Goal: Feedback & Contribution: Contribute content

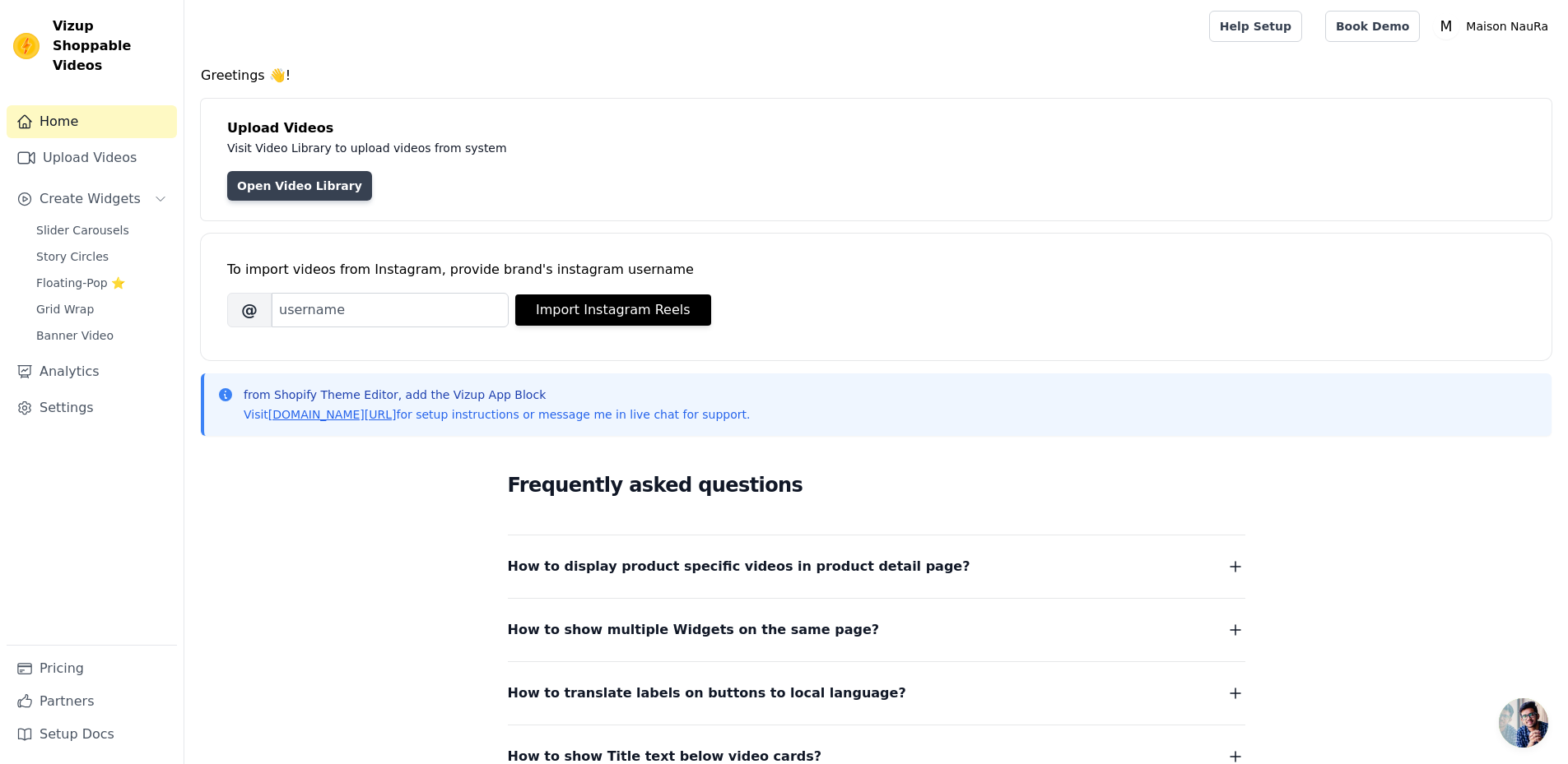
click at [277, 187] on link "Open Video Library" at bounding box center [300, 186] width 145 height 30
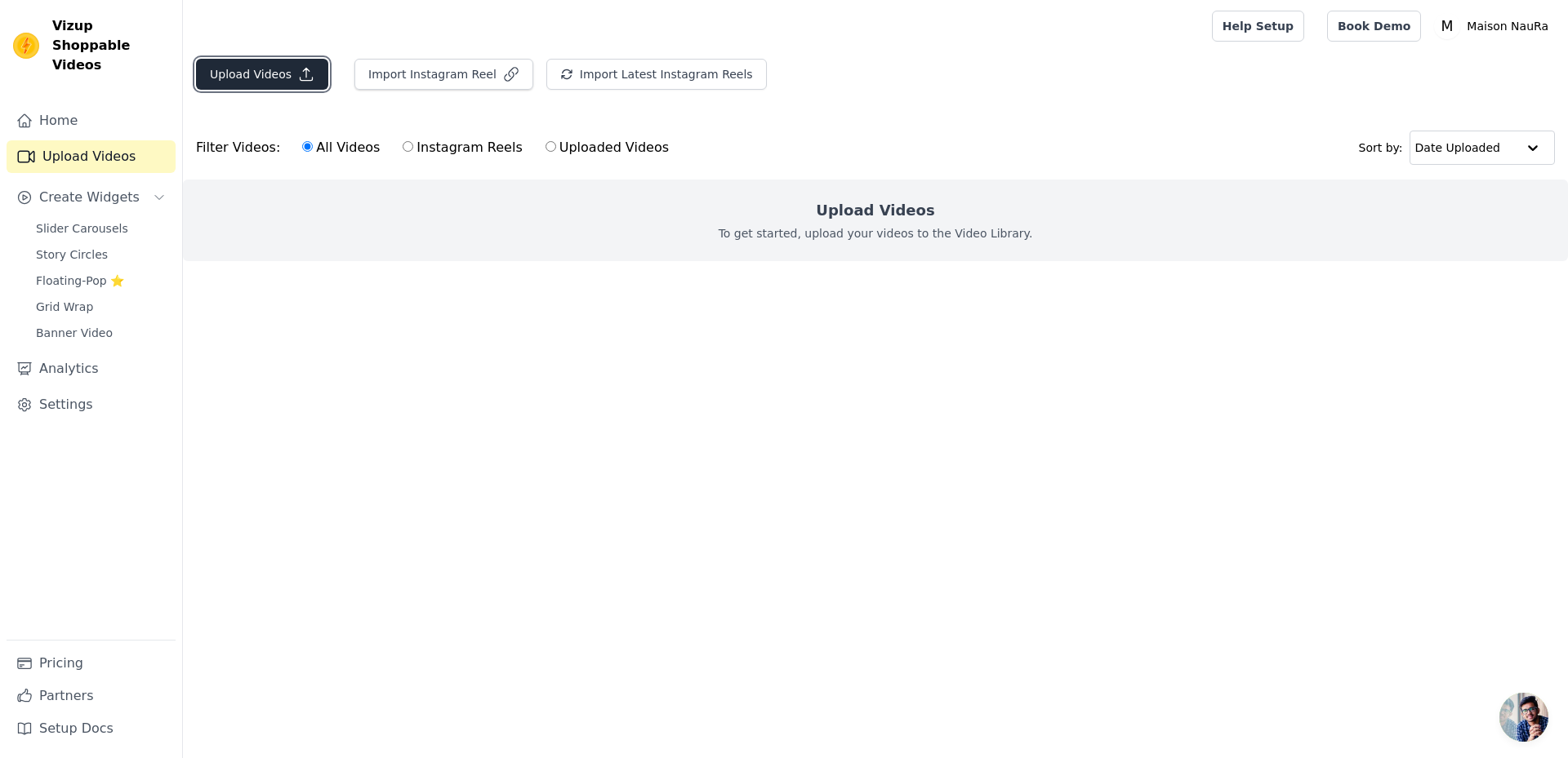
click at [278, 79] on button "Upload Videos" at bounding box center [262, 75] width 133 height 31
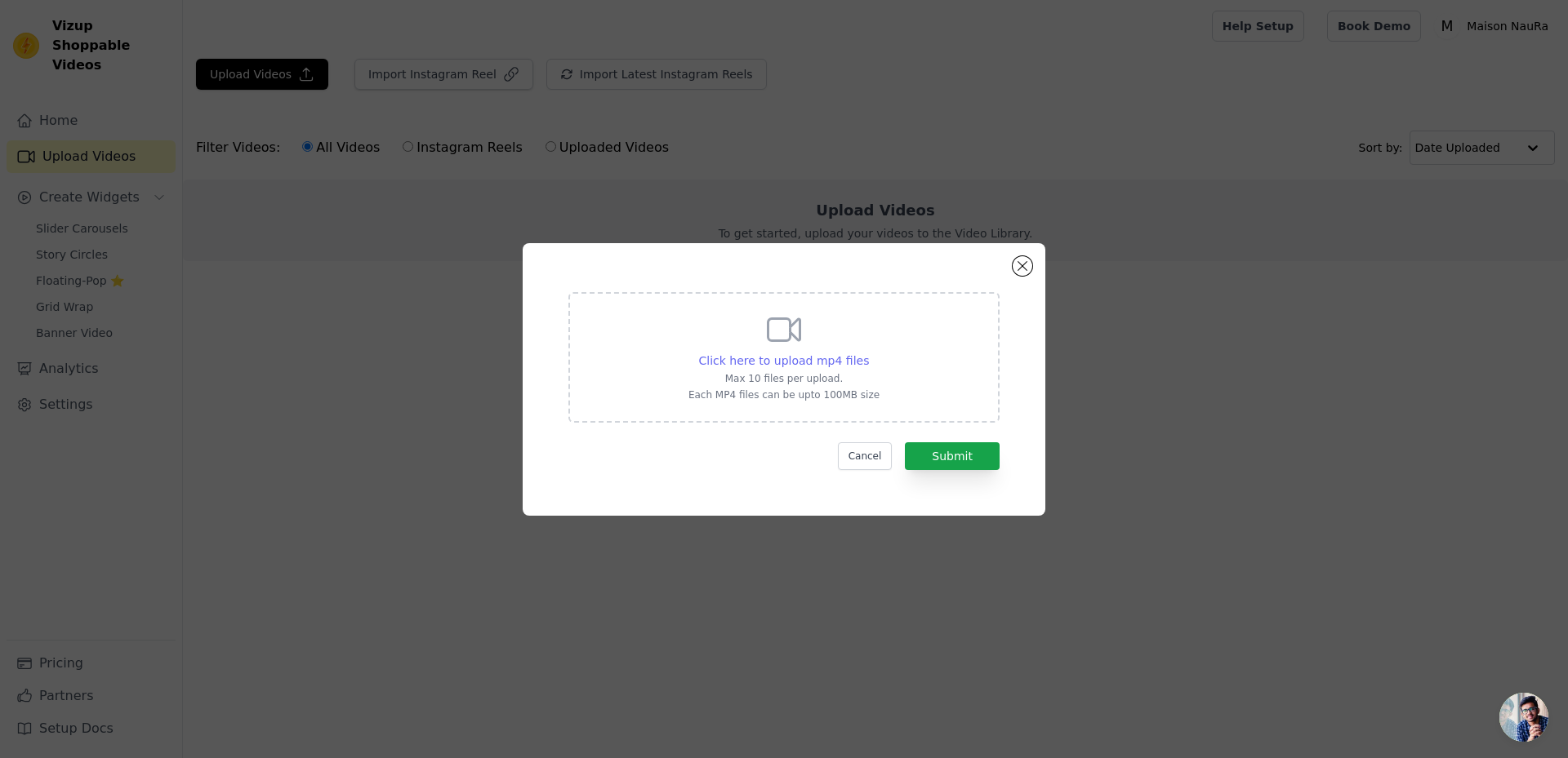
click at [796, 360] on span "Click here to upload mp4 files" at bounding box center [784, 361] width 170 height 13
click at [868, 352] on input "Click here to upload mp4 files Max 10 files per upload. Each MP4 files can be u…" at bounding box center [868, 351] width 1 height 1
click at [836, 380] on p "Max 10 files per upload." at bounding box center [784, 379] width 191 height 13
click at [868, 352] on input "Click here to upload mp4 files Max 10 files per upload. Each MP4 files can be u…" at bounding box center [868, 351] width 1 height 1
type input "C:\fakepath\C6600E4F-42B8-437B-9BEB-3D86494E9BE8.mp4"
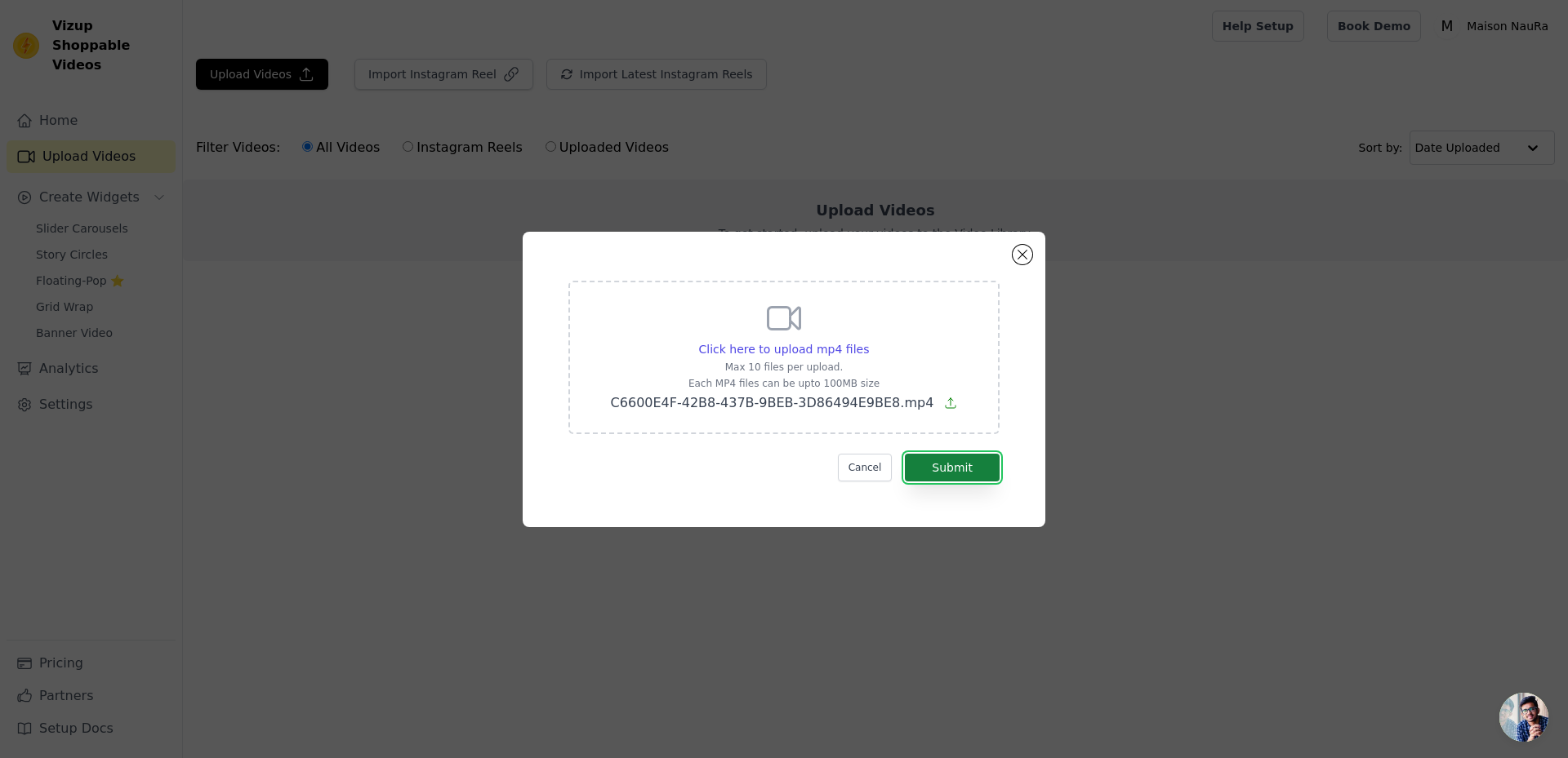
click at [948, 467] on button "Submit" at bounding box center [951, 467] width 95 height 28
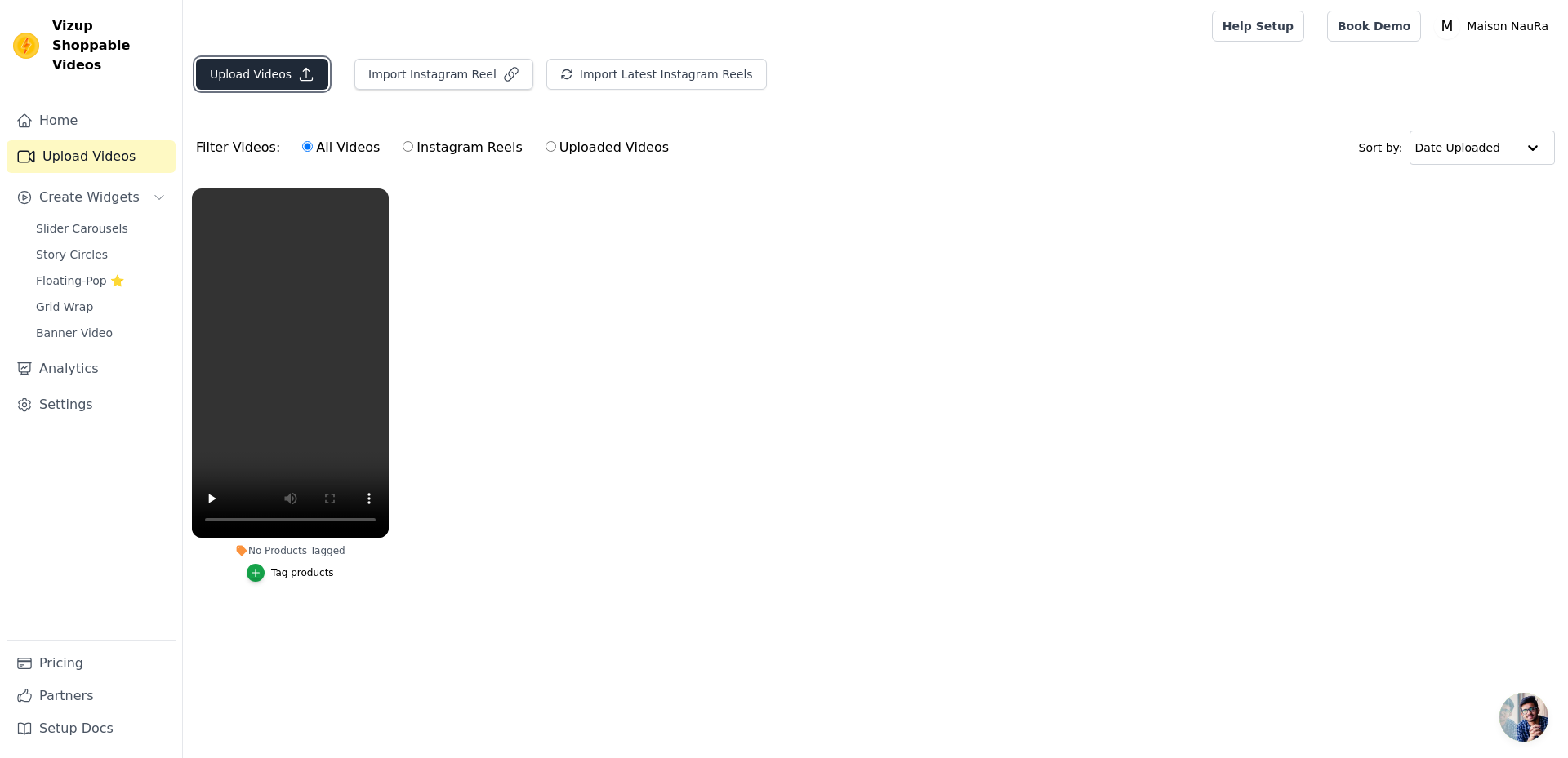
click at [248, 76] on button "Upload Videos" at bounding box center [262, 75] width 133 height 31
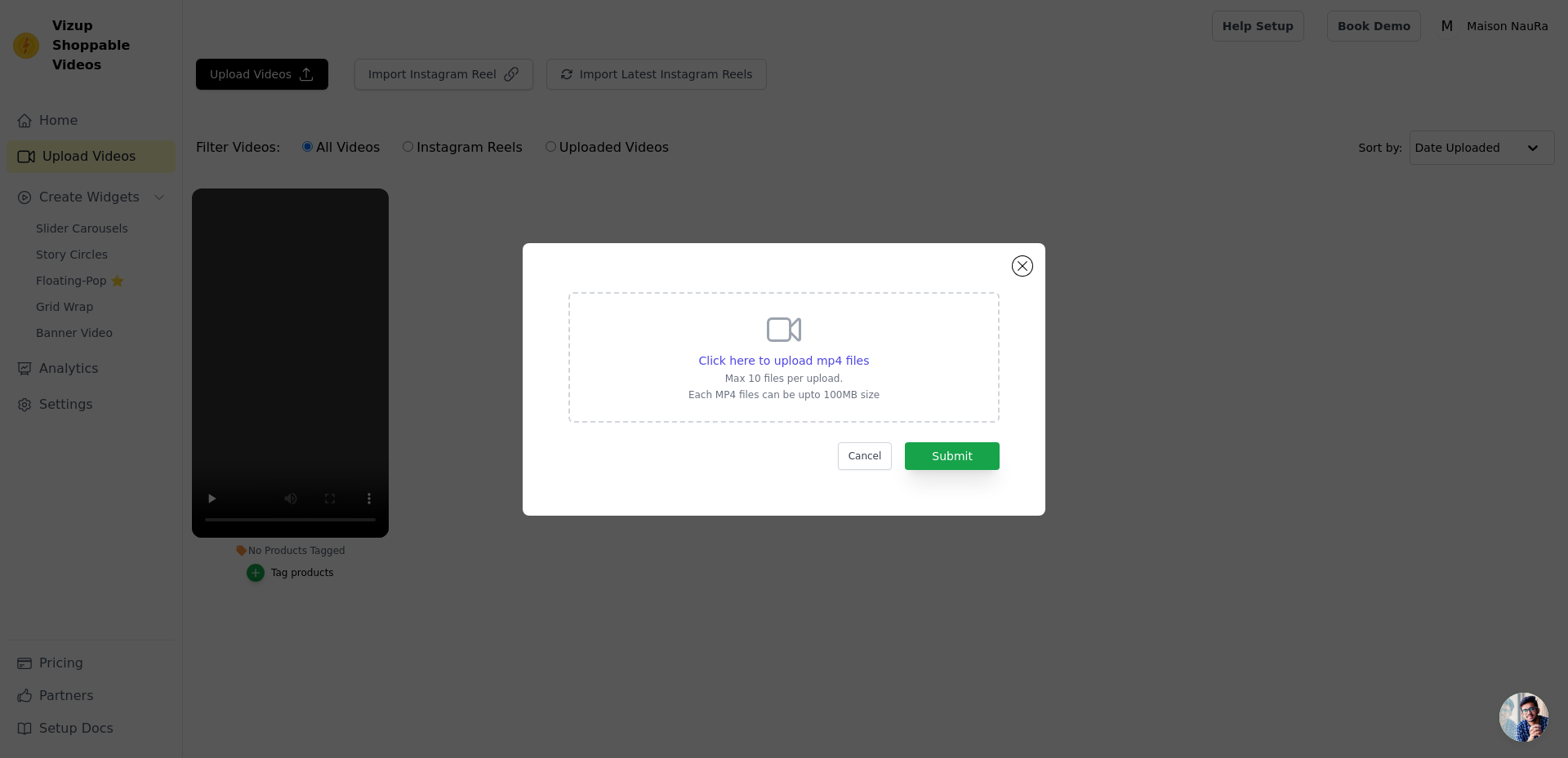
click at [845, 350] on div "Click here to upload mp4 files Max 10 files per upload. Each MP4 files can be u…" at bounding box center [784, 355] width 191 height 91
click at [868, 351] on input "Click here to upload mp4 files Max 10 files per upload. Each MP4 files can be u…" at bounding box center [868, 351] width 1 height 1
click at [813, 362] on span "Click here to upload mp4 files" at bounding box center [784, 361] width 170 height 13
click at [868, 352] on input "Click here to upload mp4 files Max 10 files per upload. Each MP4 files can be u…" at bounding box center [868, 351] width 1 height 1
type input "C:\fakepath\F8EA3881-F382-4F75-B804-4173CFCE1BC7.mp4"
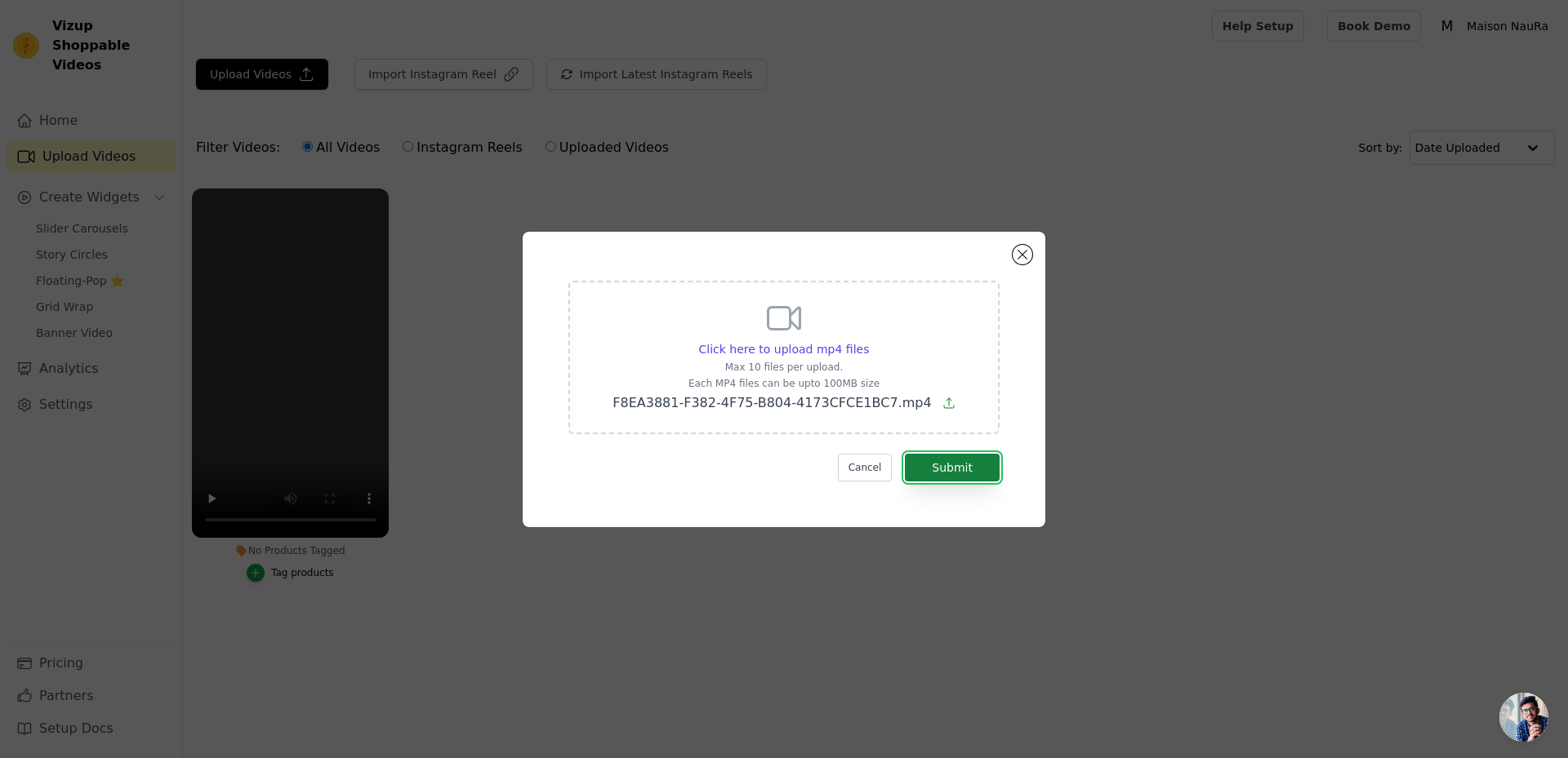
click at [969, 476] on button "Submit" at bounding box center [951, 467] width 95 height 28
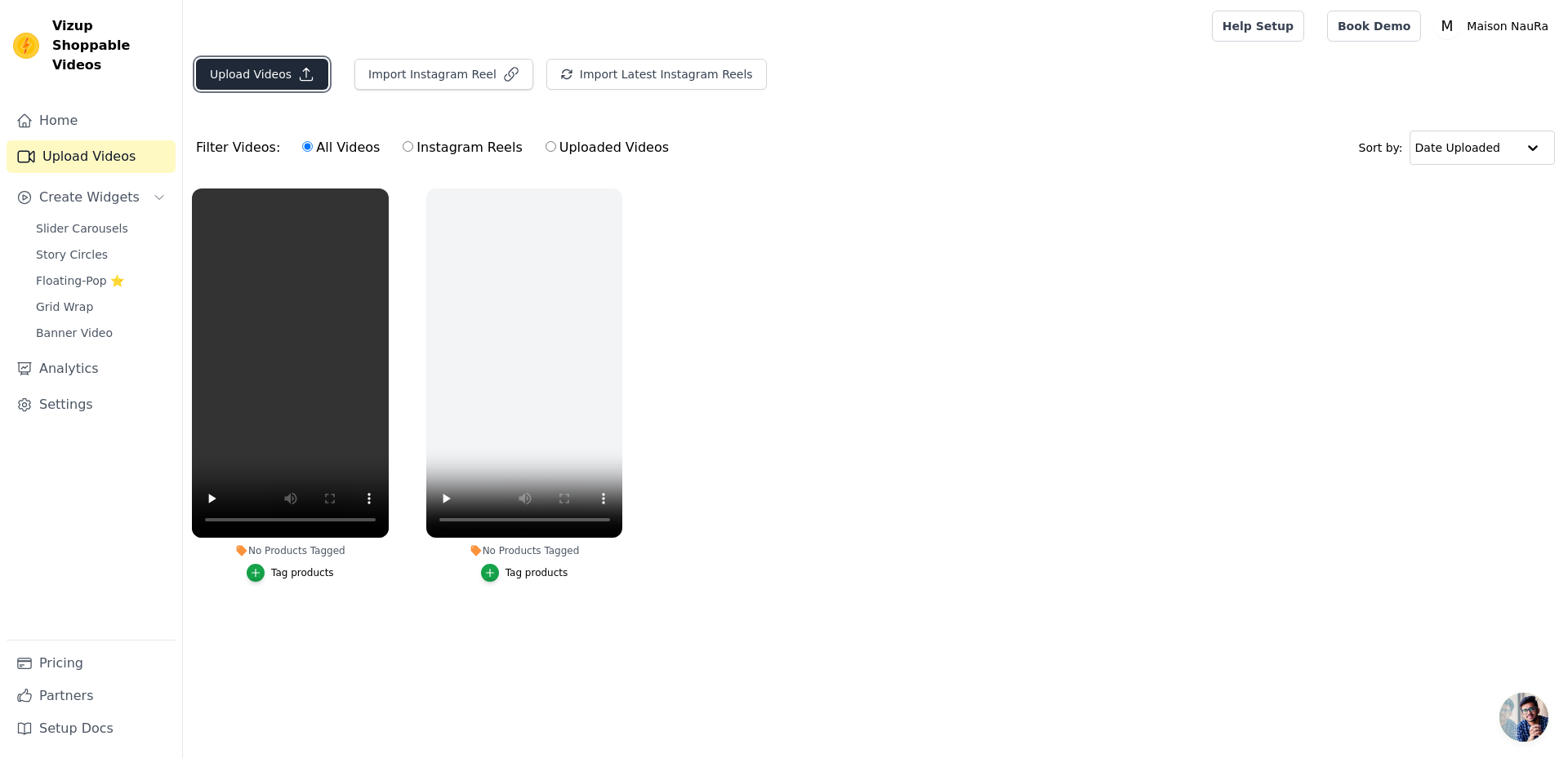
click at [241, 79] on button "Upload Videos" at bounding box center [262, 75] width 133 height 31
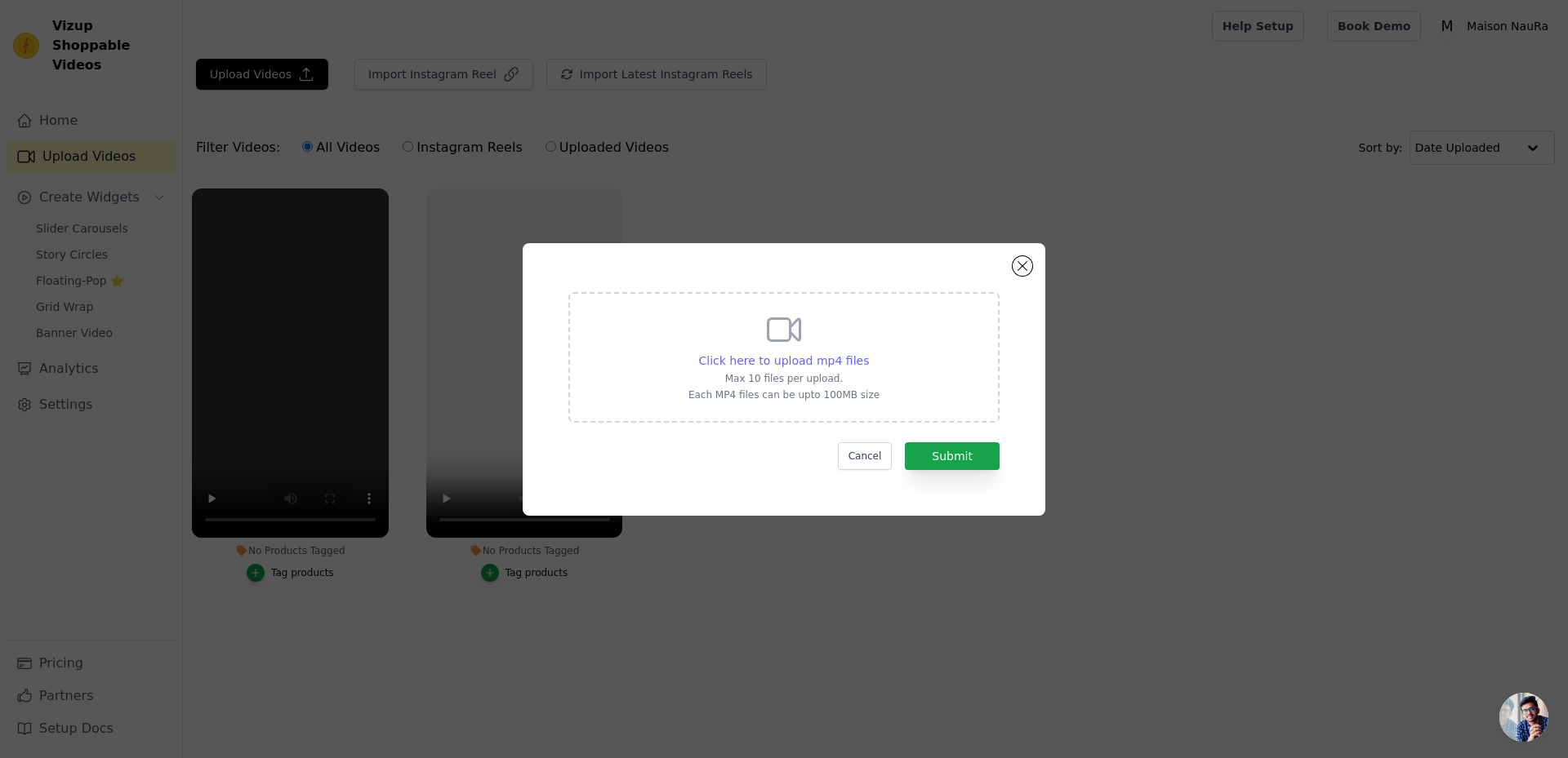
click at [776, 358] on span "Click here to upload mp4 files" at bounding box center [784, 361] width 170 height 13
click at [868, 352] on input "Click here to upload mp4 files Max 10 files per upload. Each MP4 files can be u…" at bounding box center [868, 351] width 1 height 1
type input "C:\fakepath\457D3956-EA8E-49CC-B78D-D83CBA2C69C0.mp4"
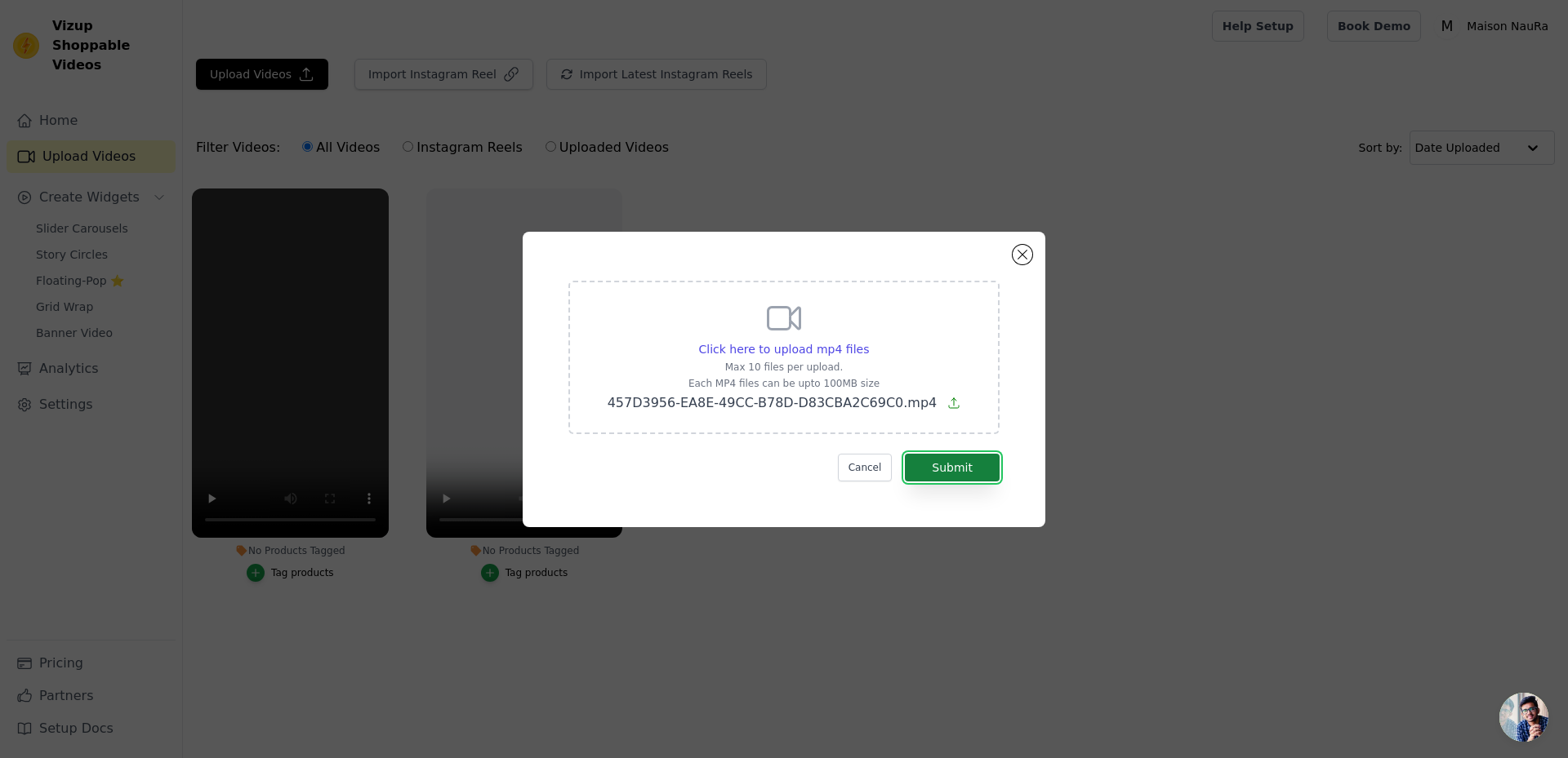
click at [960, 474] on button "Submit" at bounding box center [951, 467] width 95 height 28
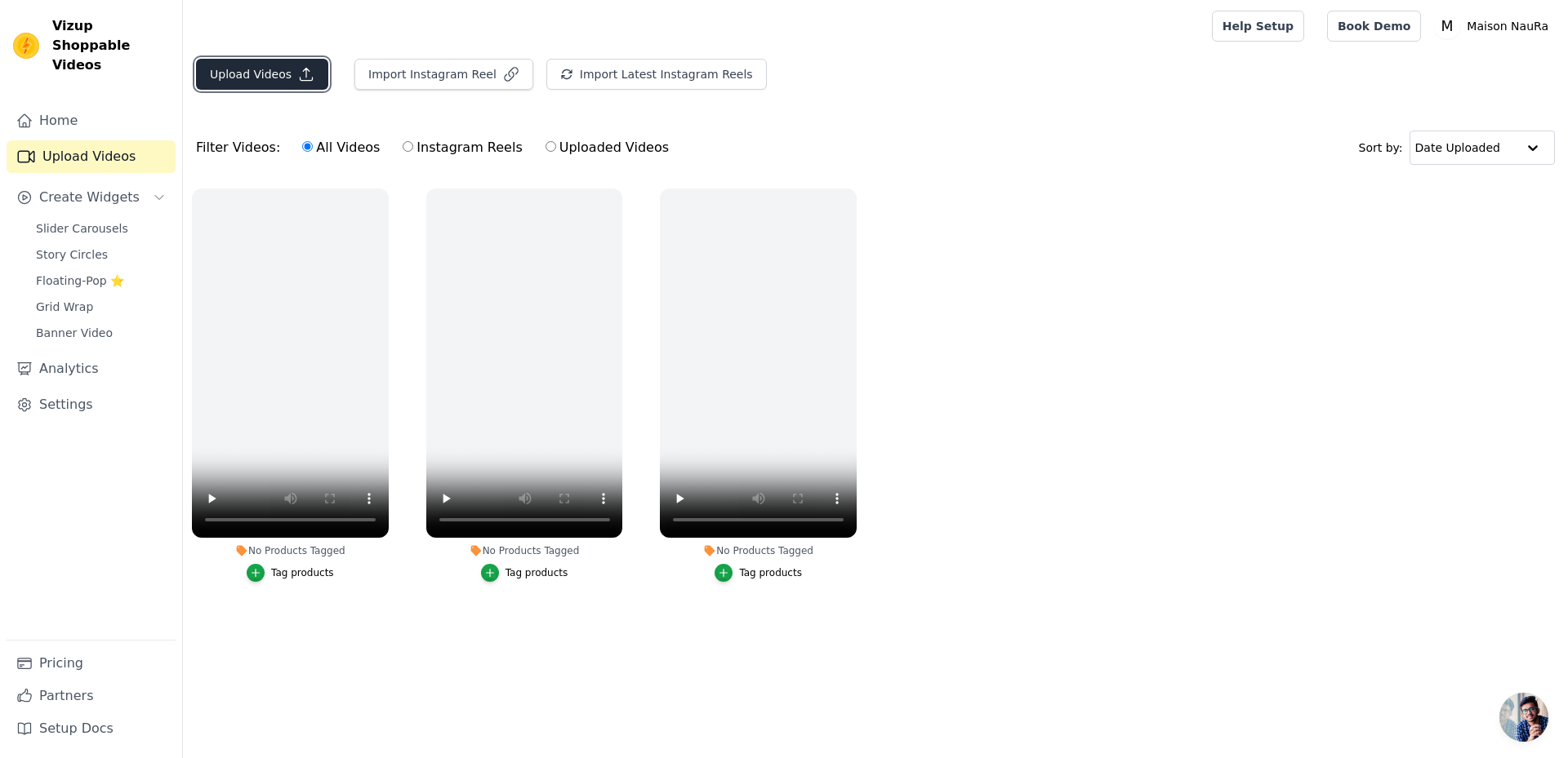
click at [266, 77] on button "Upload Videos" at bounding box center [262, 75] width 133 height 31
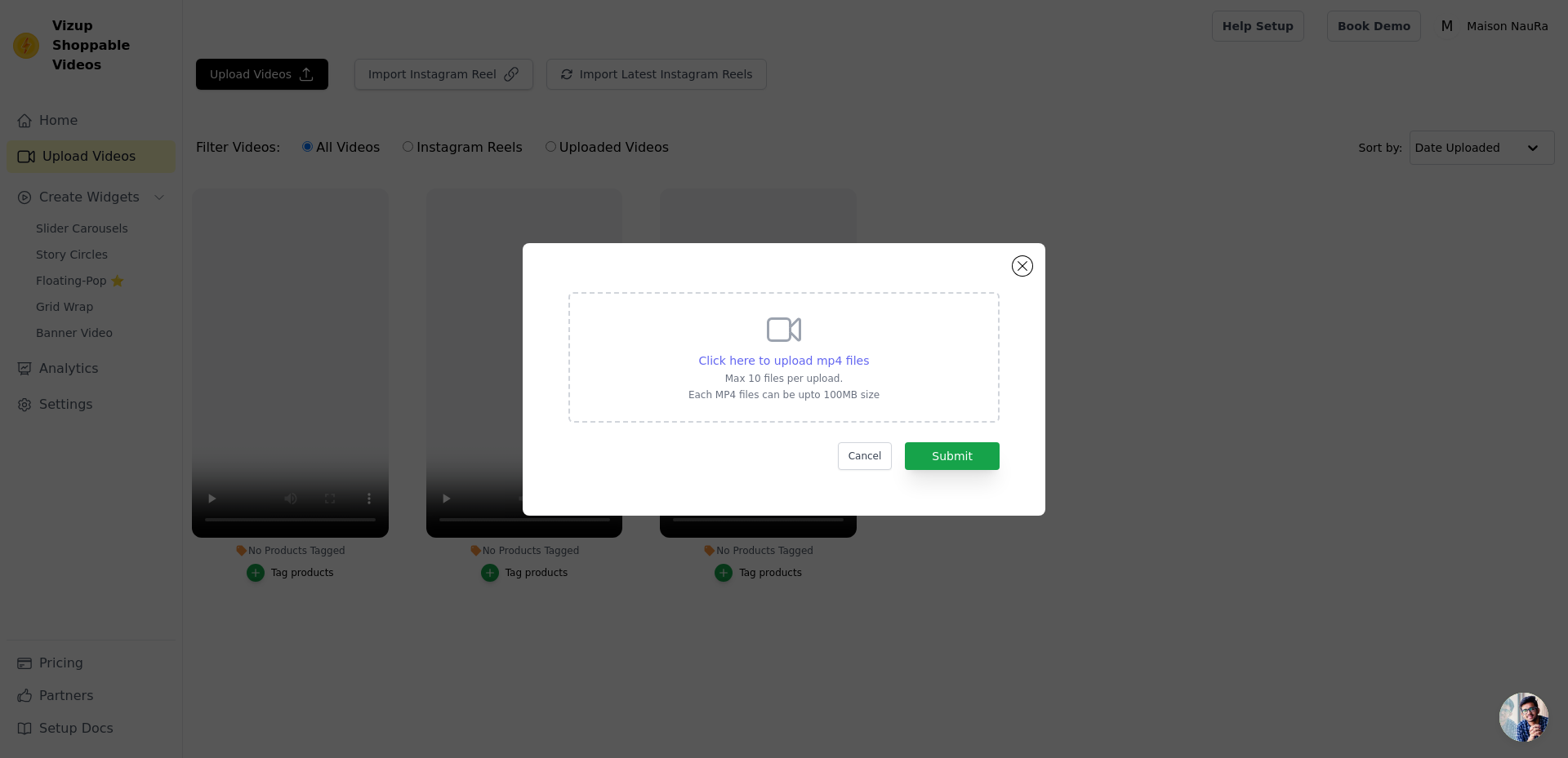
click at [770, 362] on span "Click here to upload mp4 files" at bounding box center [784, 361] width 170 height 13
click at [868, 352] on input "Click here to upload mp4 files Max 10 files per upload. Each MP4 files can be u…" at bounding box center [868, 351] width 1 height 1
type input "C:\fakepath\26F1F6F7-F5F6-417A-A4FE-843FD1C7802F.mp4"
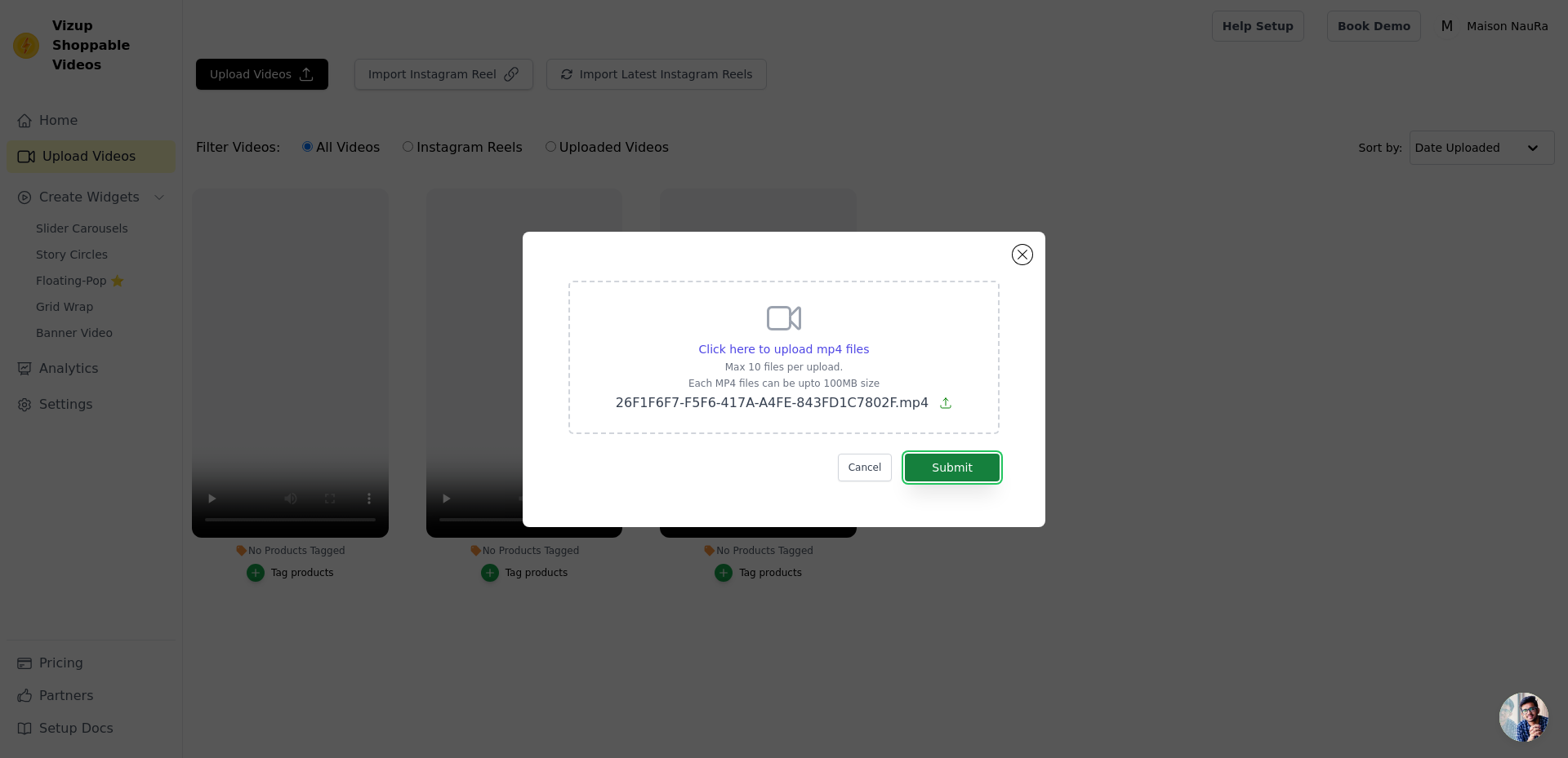
click at [944, 465] on button "Submit" at bounding box center [951, 467] width 95 height 28
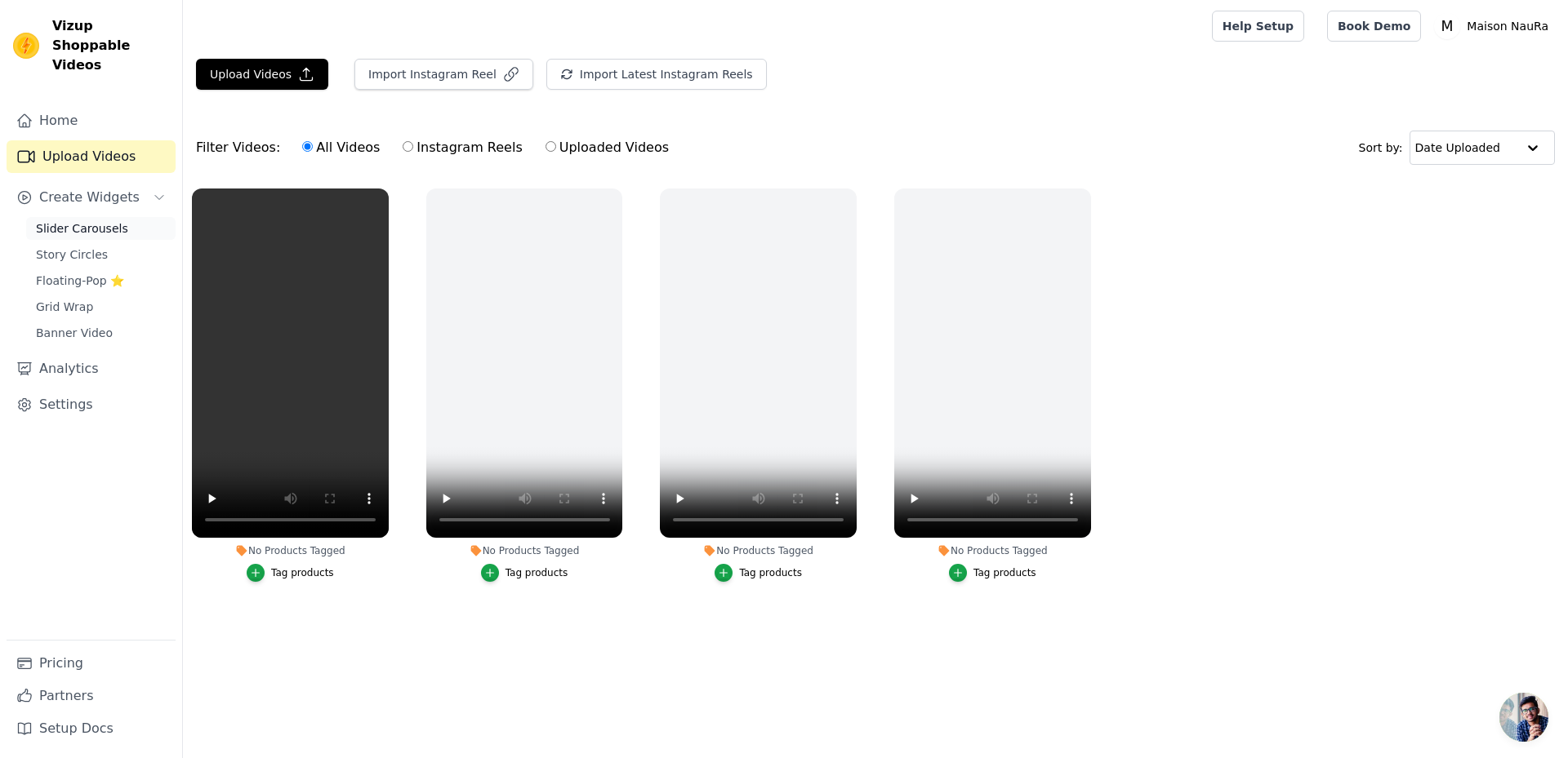
click at [60, 221] on span "Slider Carousels" at bounding box center [82, 229] width 92 height 17
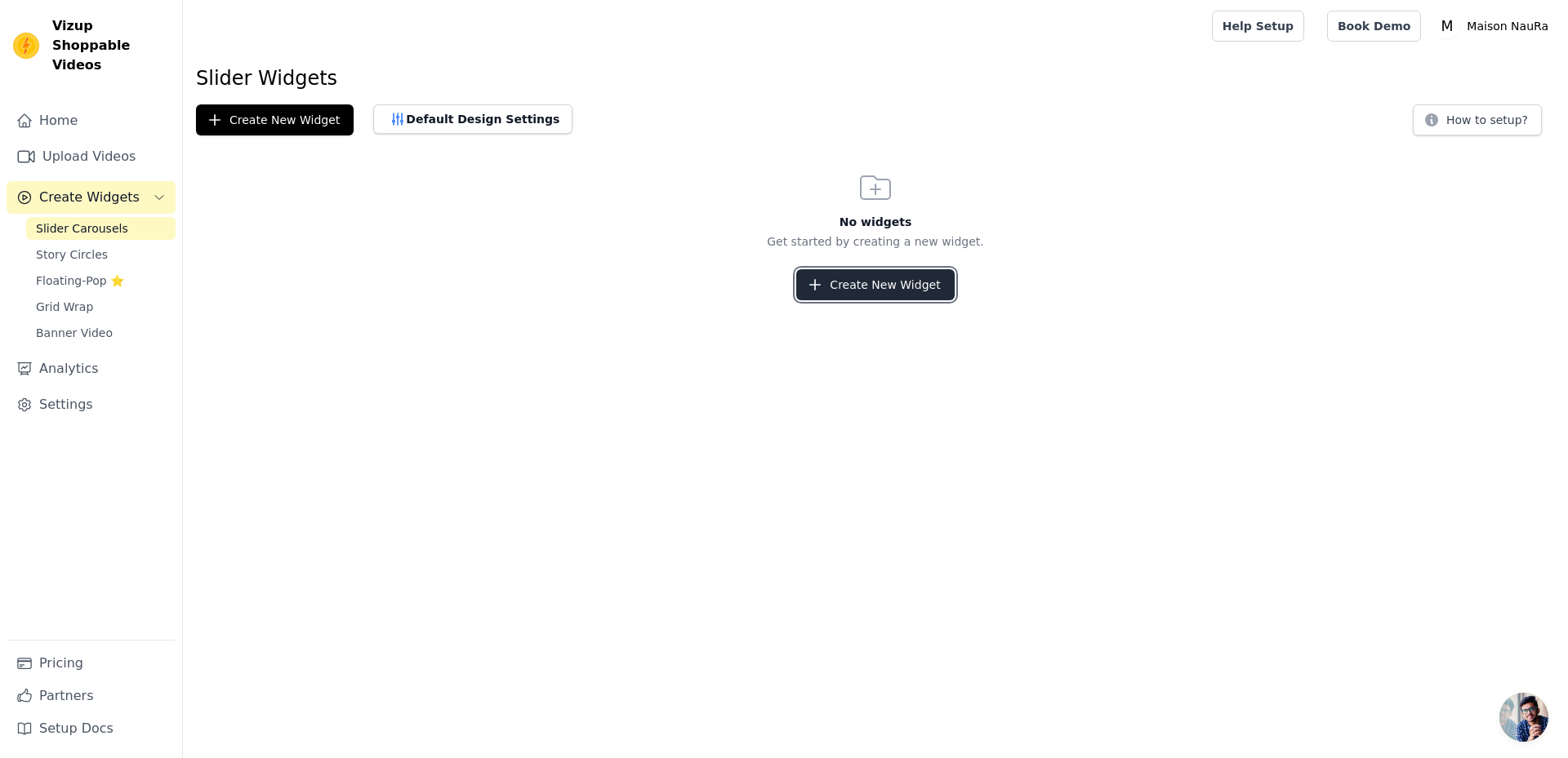
click at [888, 287] on button "Create New Widget" at bounding box center [874, 285] width 157 height 31
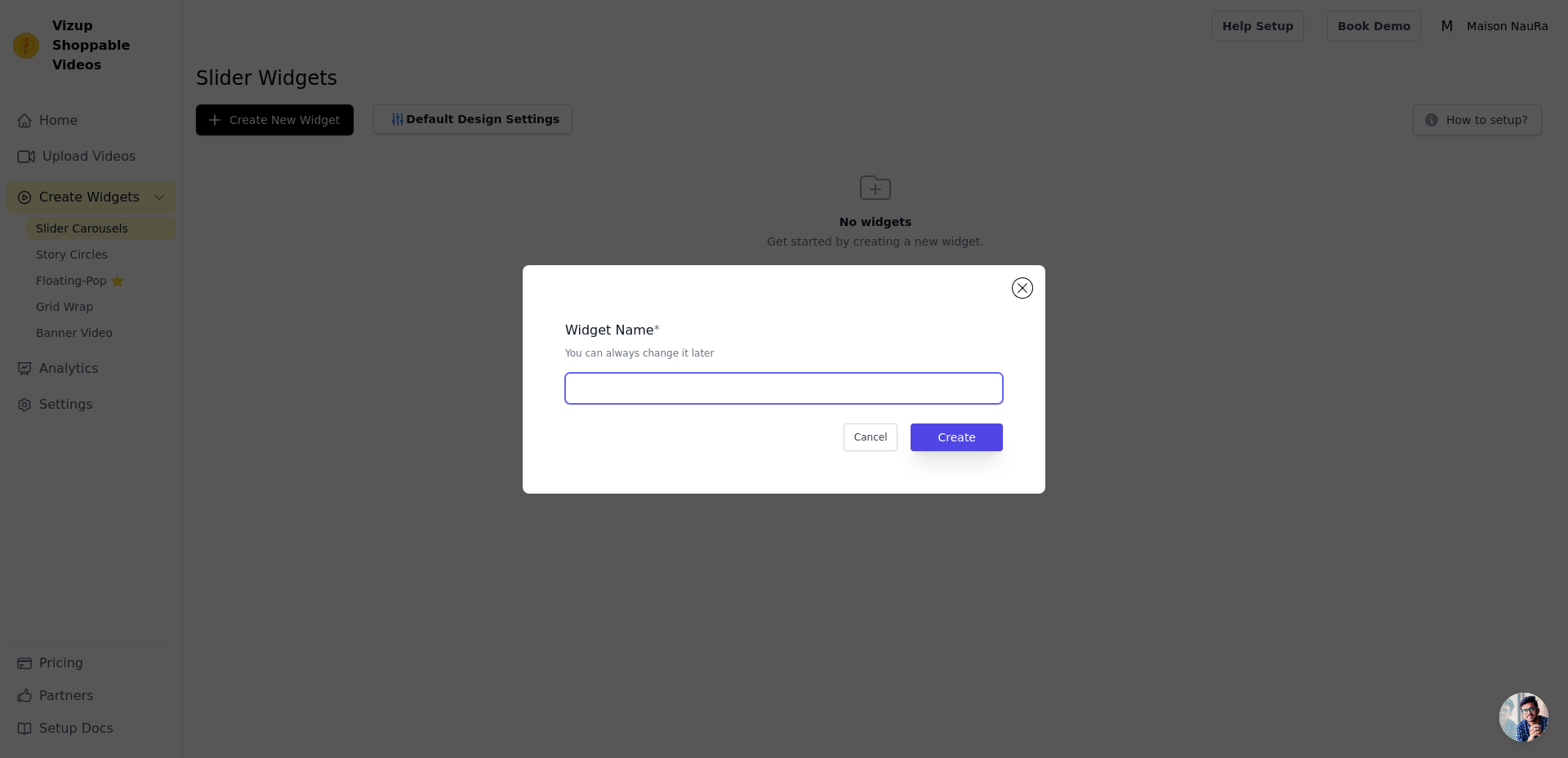
click at [753, 388] on input "text" at bounding box center [784, 389] width 438 height 31
type input "Homepage"
click at [839, 360] on div "Widget Name * You can always change it later Homepage" at bounding box center [784, 356] width 438 height 97
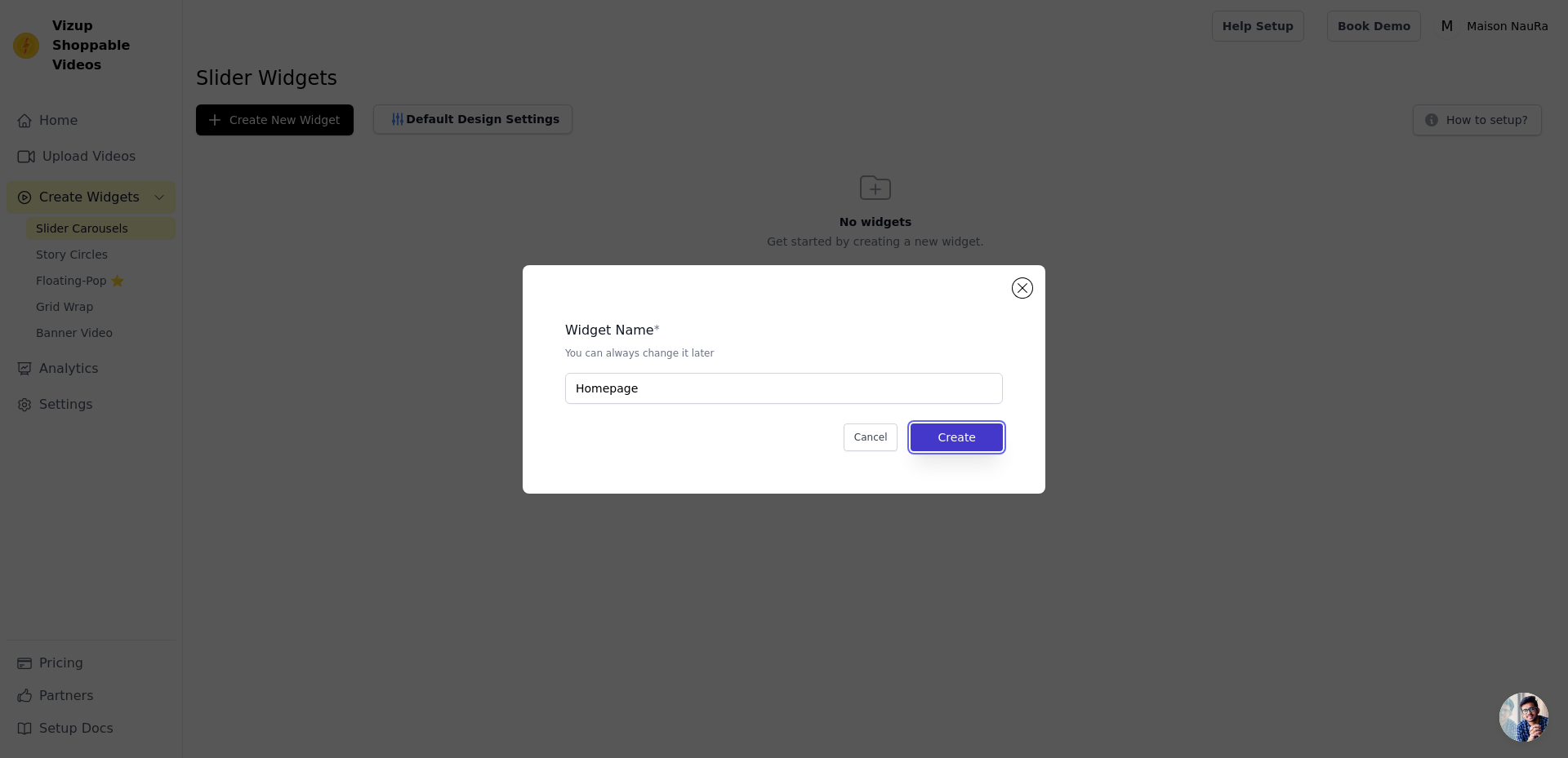
click at [946, 443] on button "Create" at bounding box center [957, 438] width 92 height 28
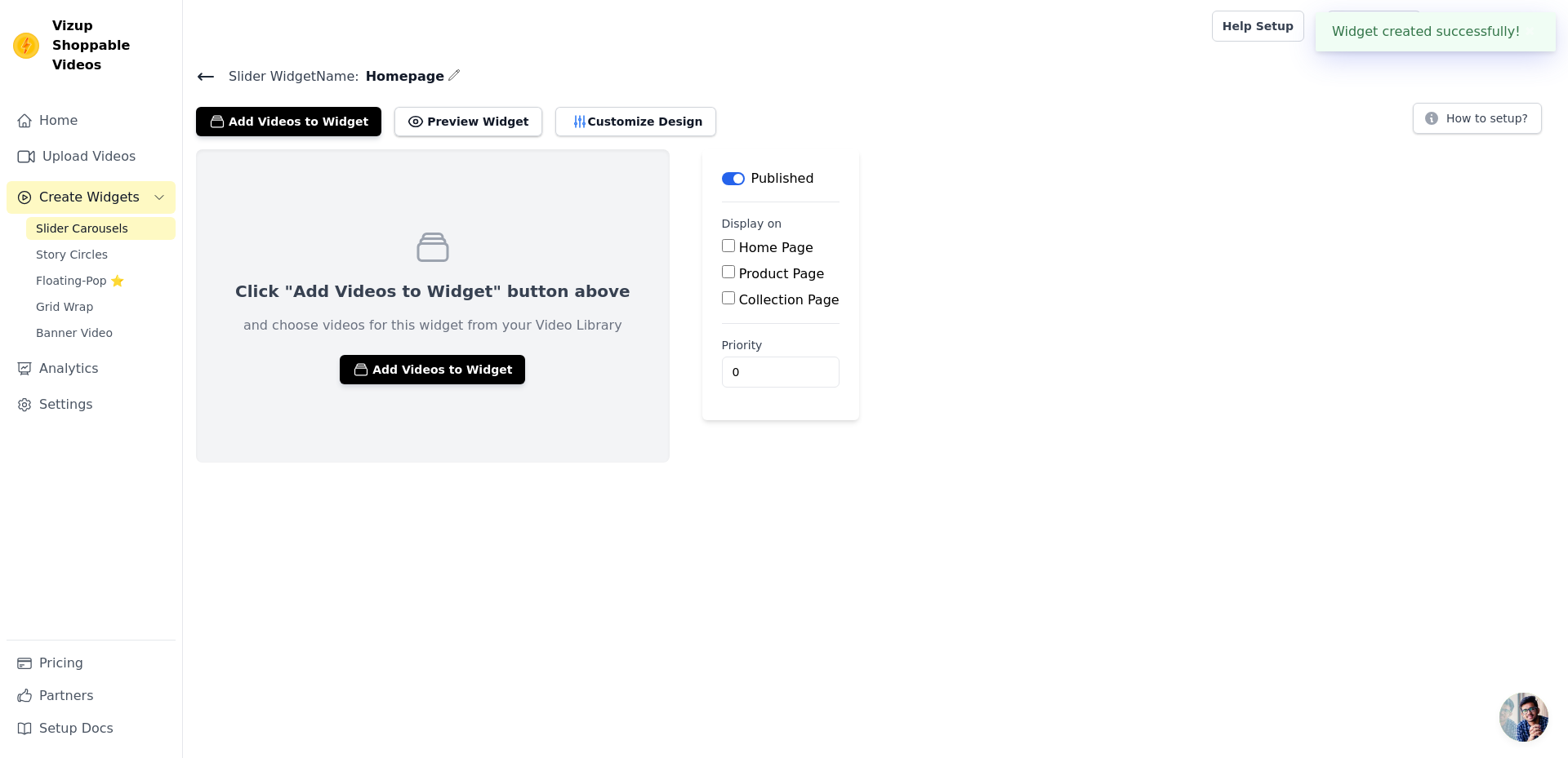
click at [722, 248] on input "Home Page" at bounding box center [729, 246] width 13 height 13
checkbox input "true"
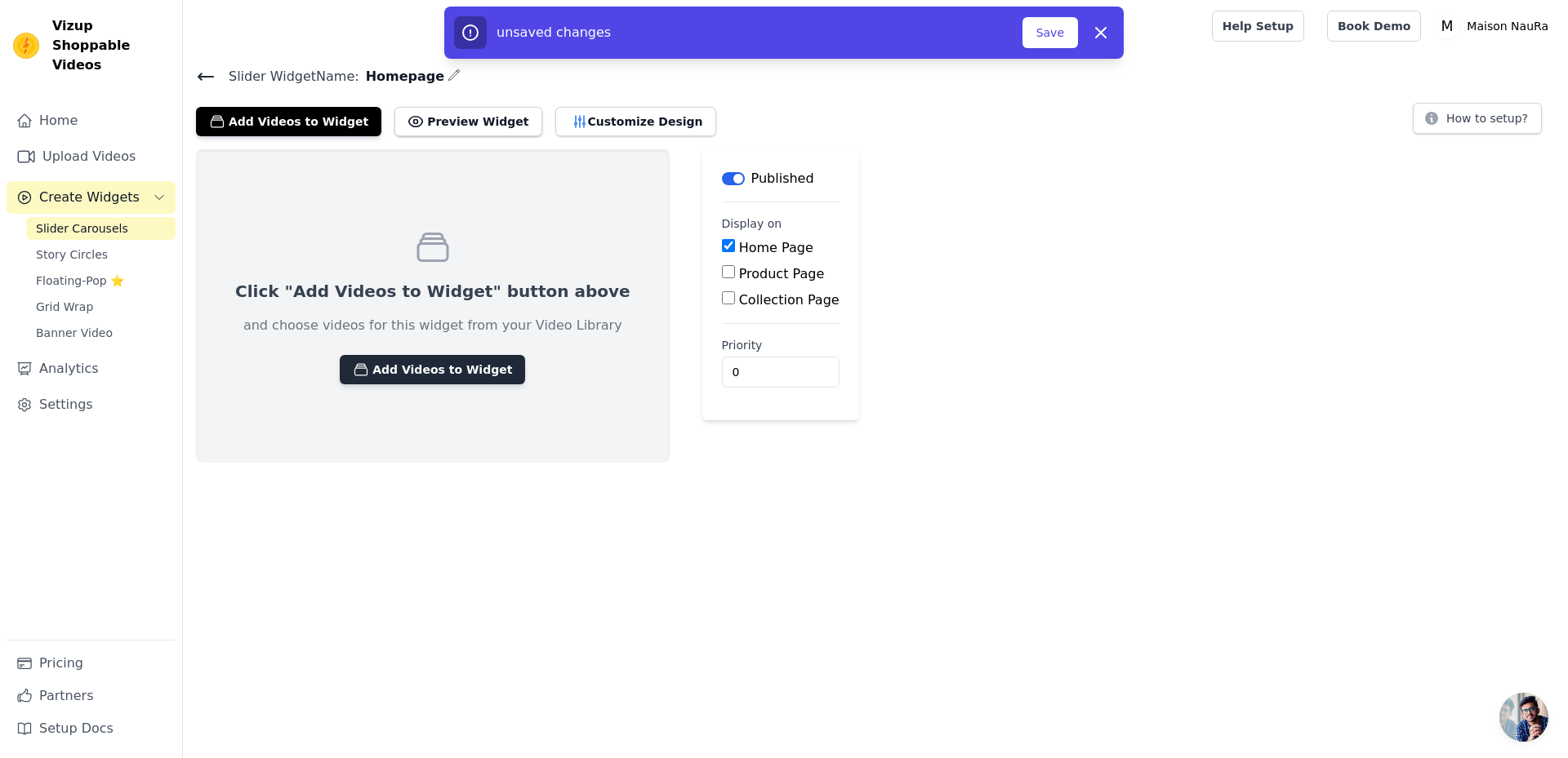
click at [398, 373] on button "Add Videos to Widget" at bounding box center [432, 370] width 185 height 29
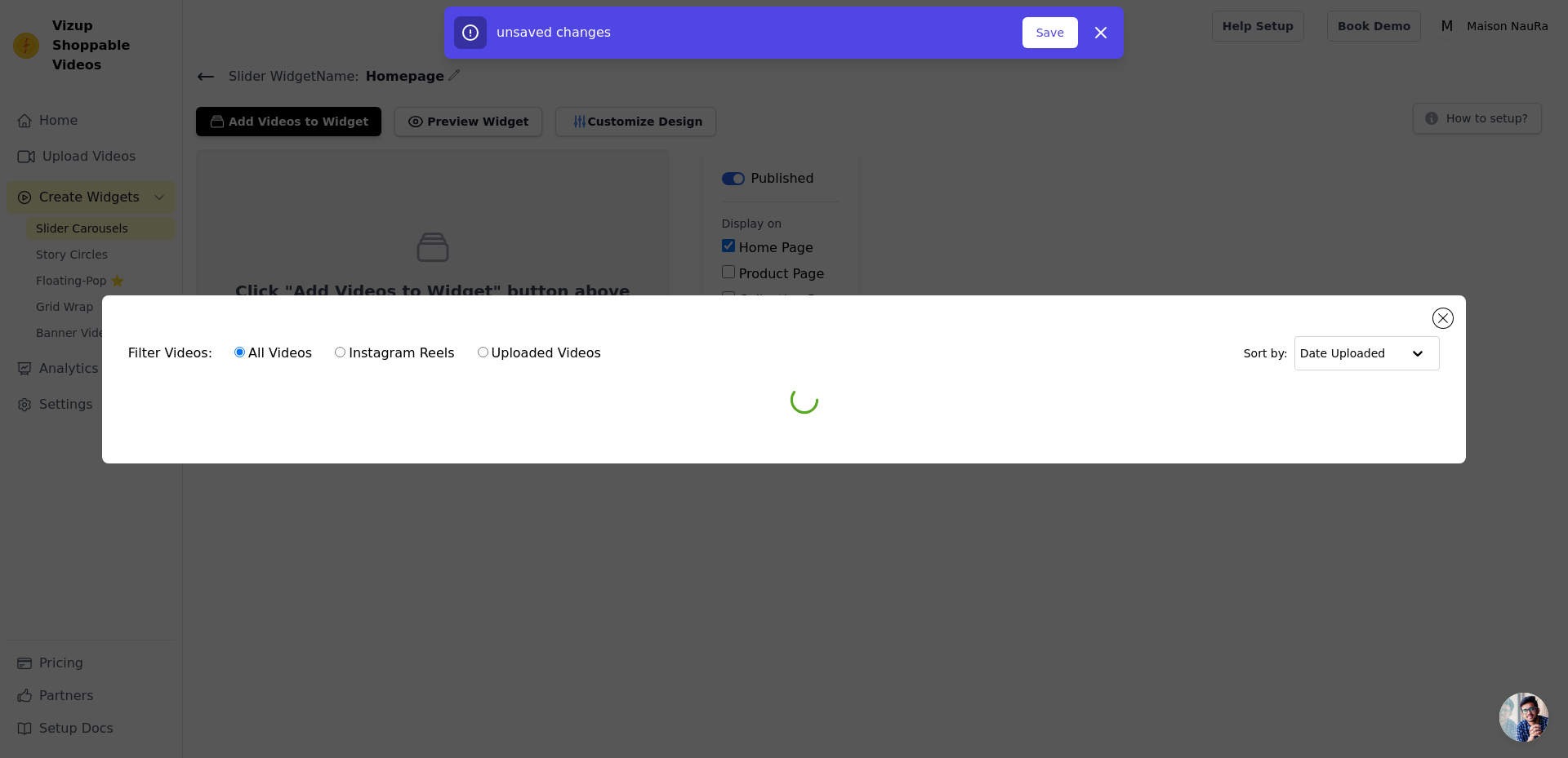
click at [478, 353] on input "Uploaded Videos" at bounding box center [483, 352] width 11 height 11
radio input "true"
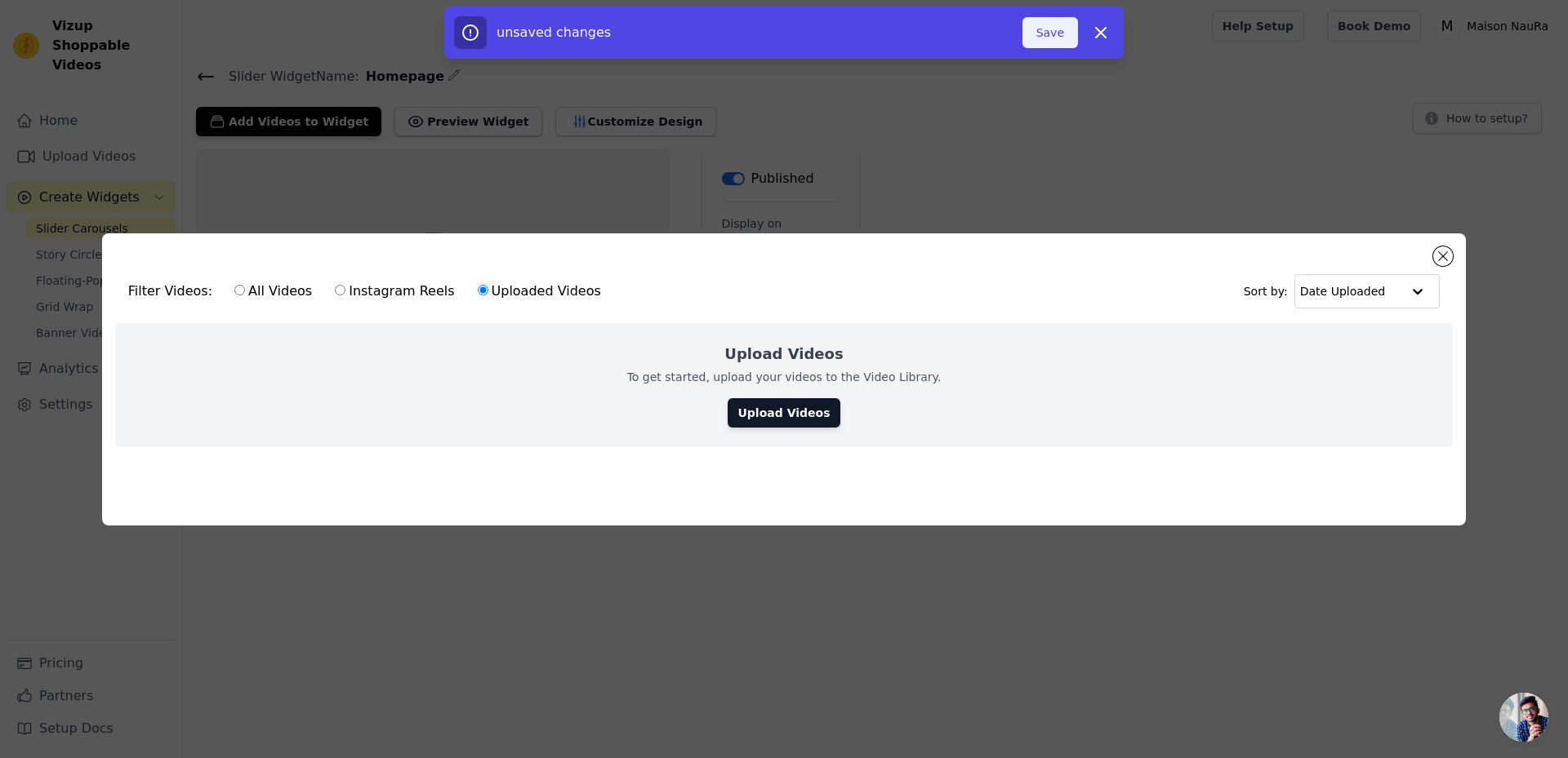
click at [1057, 35] on button "Save" at bounding box center [1050, 33] width 55 height 31
click at [1106, 33] on icon "button" at bounding box center [1101, 32] width 19 height 19
checkbox input "false"
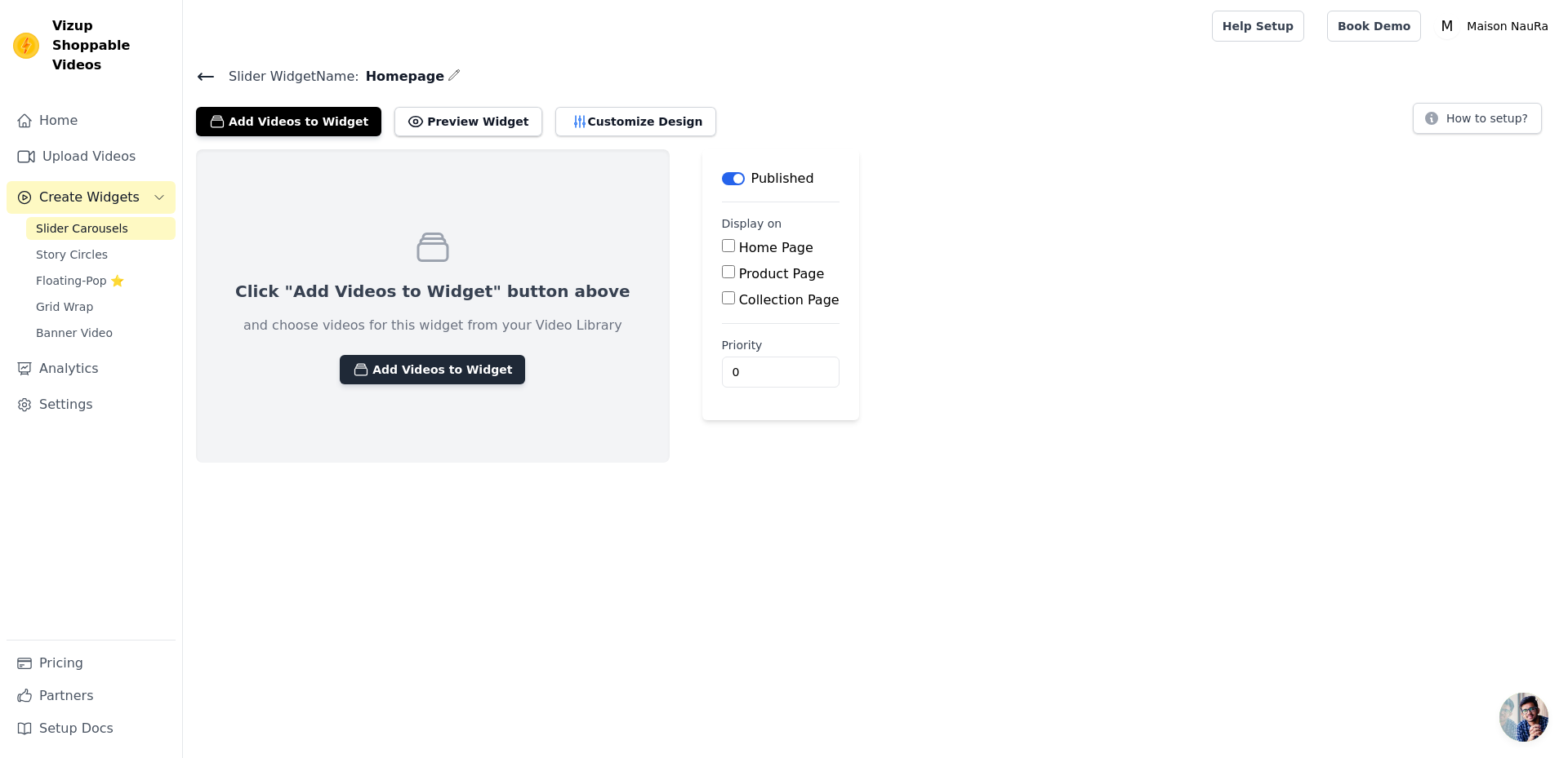
click at [441, 371] on button "Add Videos to Widget" at bounding box center [432, 370] width 185 height 29
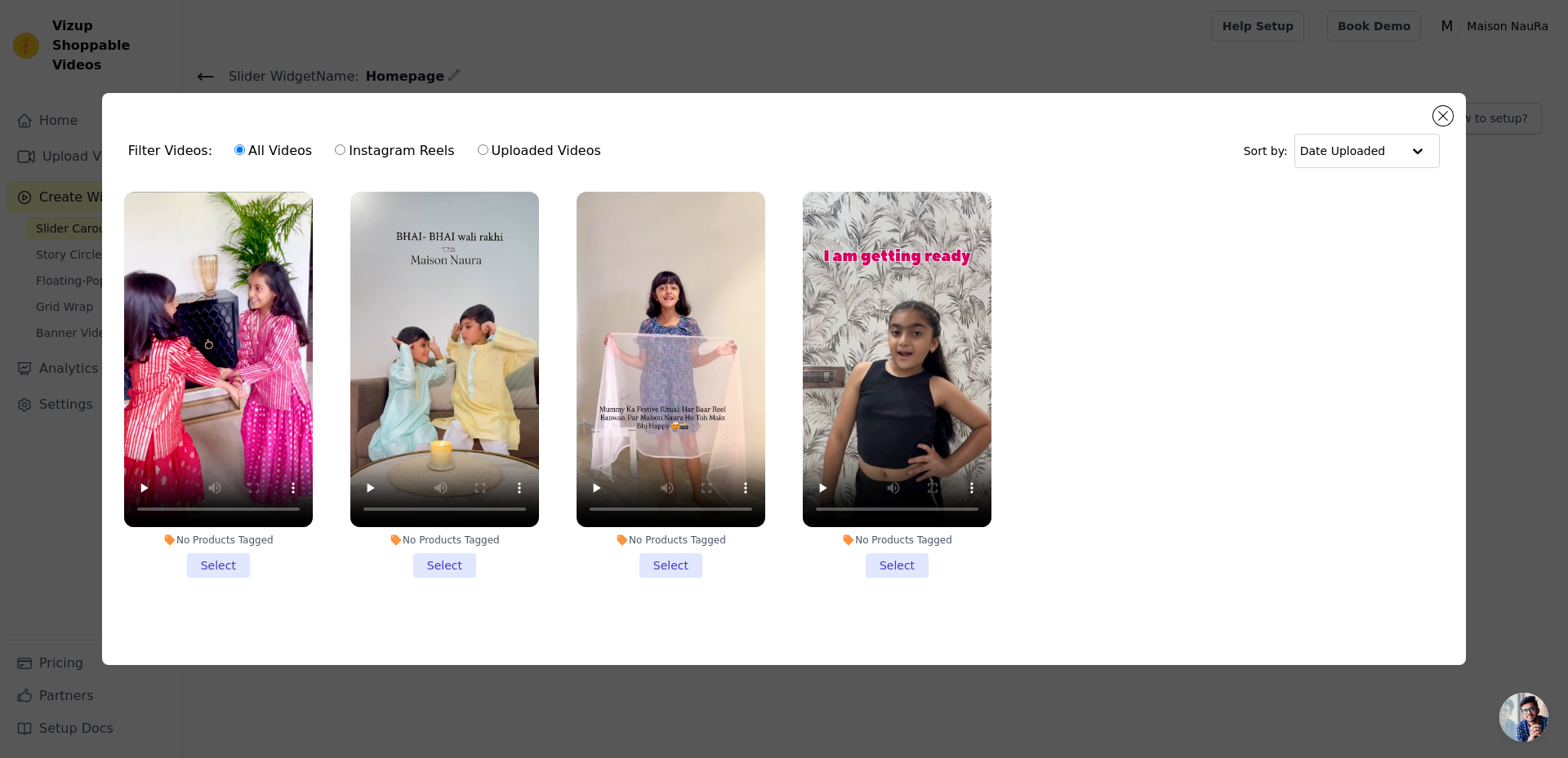
click at [219, 555] on li "No Products Tagged Select" at bounding box center [218, 385] width 189 height 386
click at [0, 0] on input "No Products Tagged Select" at bounding box center [0, 0] width 0 height 0
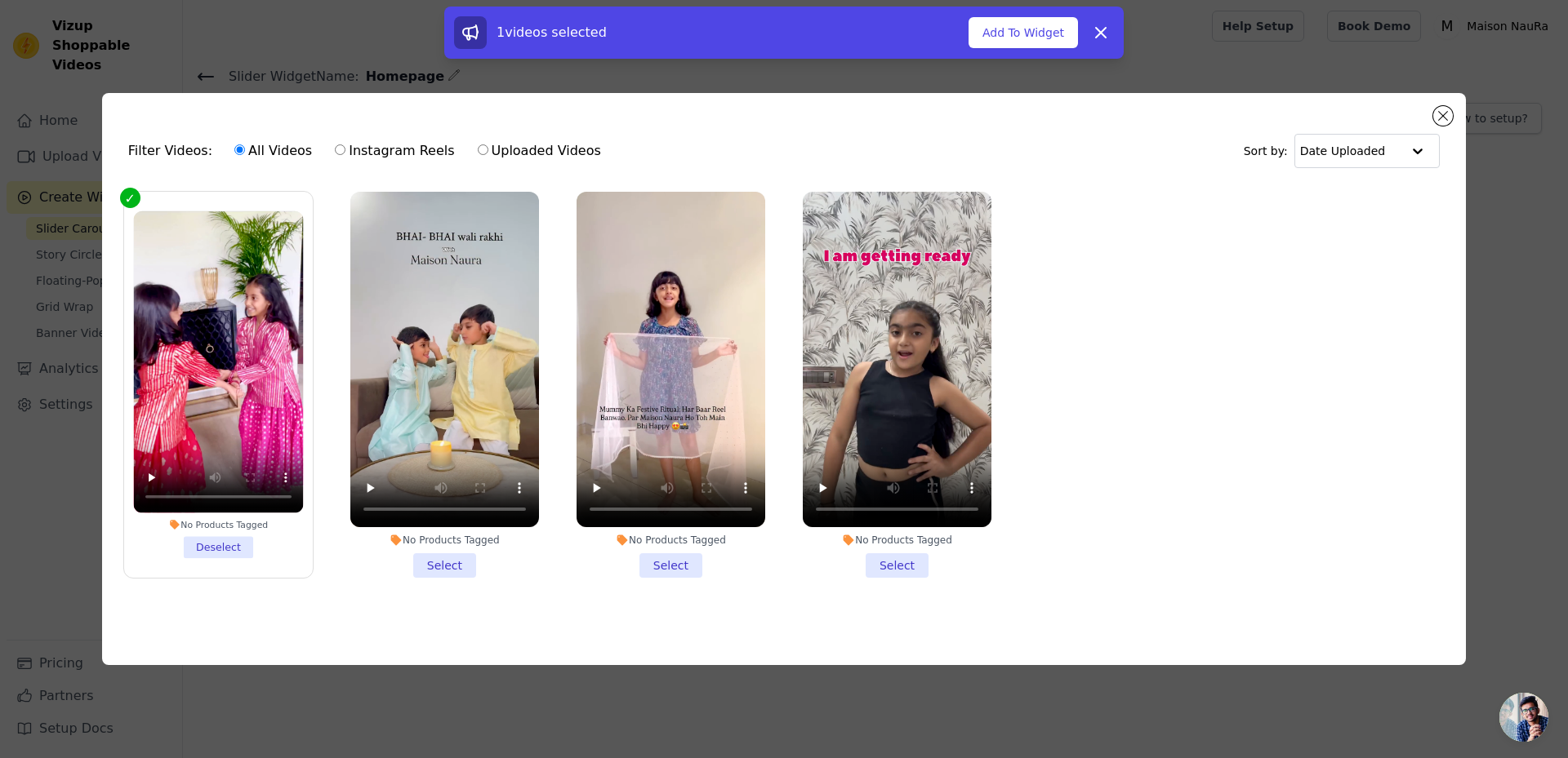
click at [443, 557] on li "No Products Tagged Select" at bounding box center [444, 385] width 189 height 386
click at [0, 0] on input "No Products Tagged Select" at bounding box center [0, 0] width 0 height 0
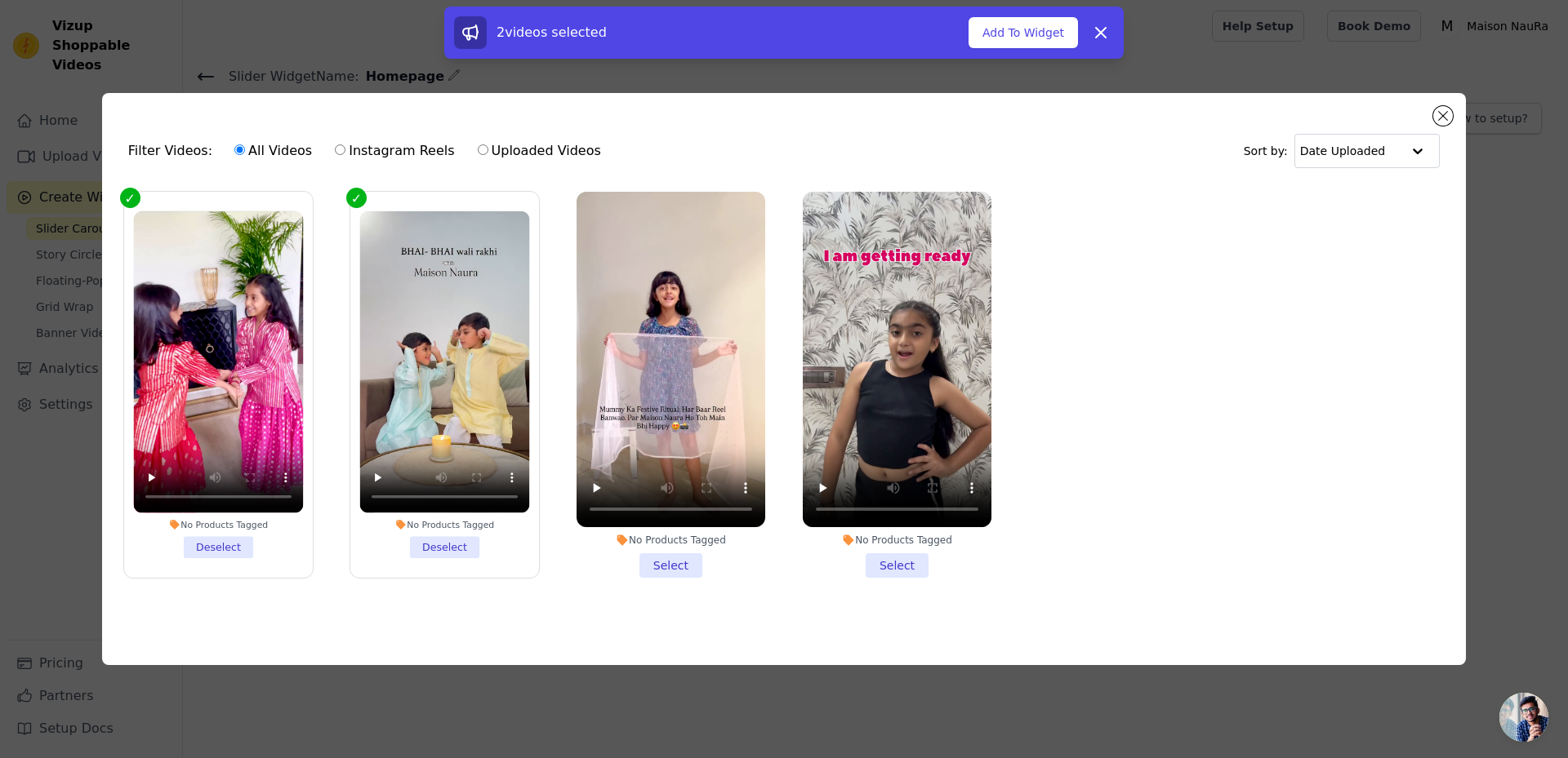
click at [663, 557] on li "No Products Tagged Select" at bounding box center [671, 385] width 189 height 386
click at [0, 0] on input "No Products Tagged Select" at bounding box center [0, 0] width 0 height 0
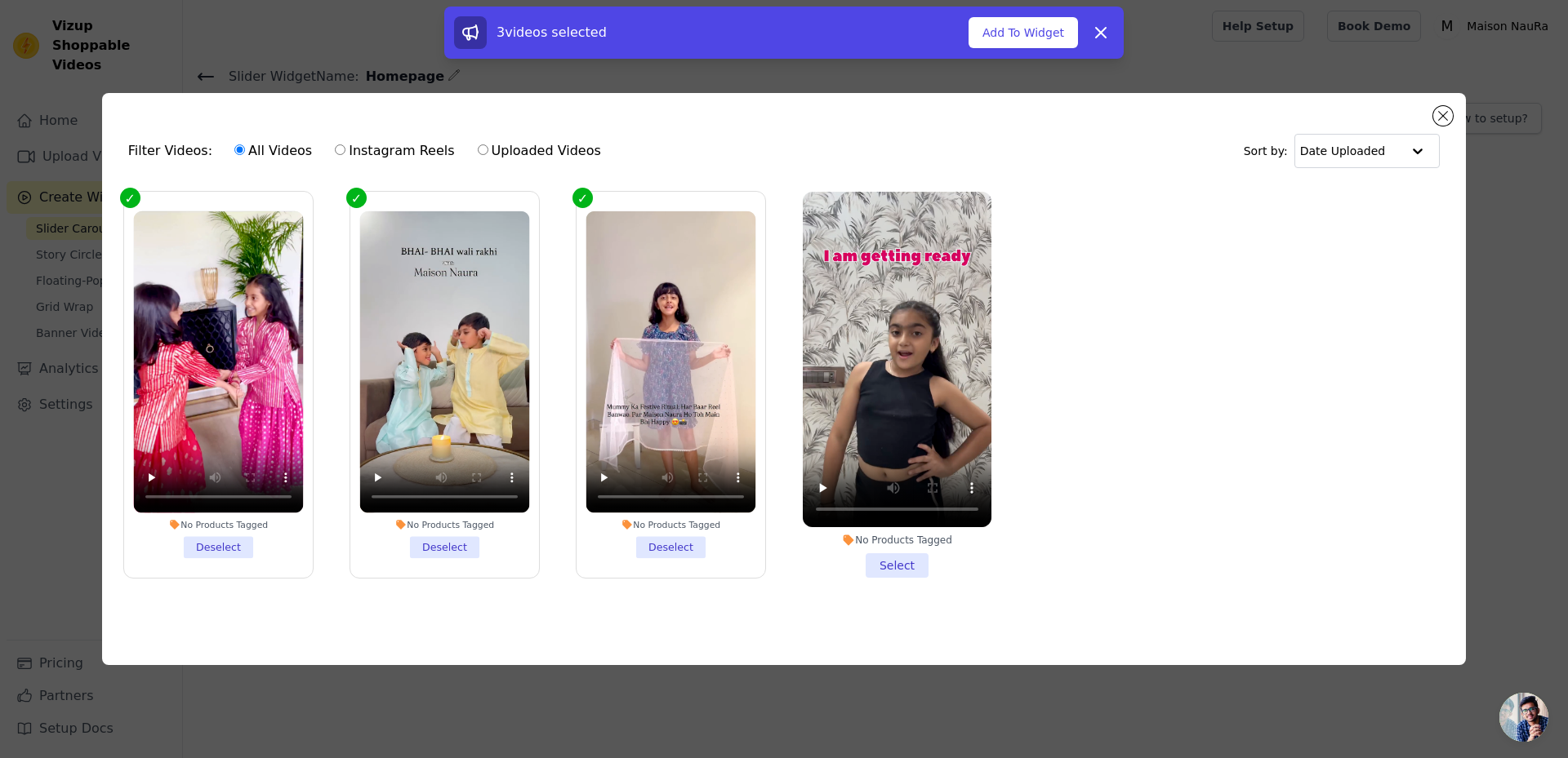
click at [889, 557] on li "No Products Tagged Select" at bounding box center [896, 385] width 189 height 386
click at [0, 0] on input "No Products Tagged Select" at bounding box center [0, 0] width 0 height 0
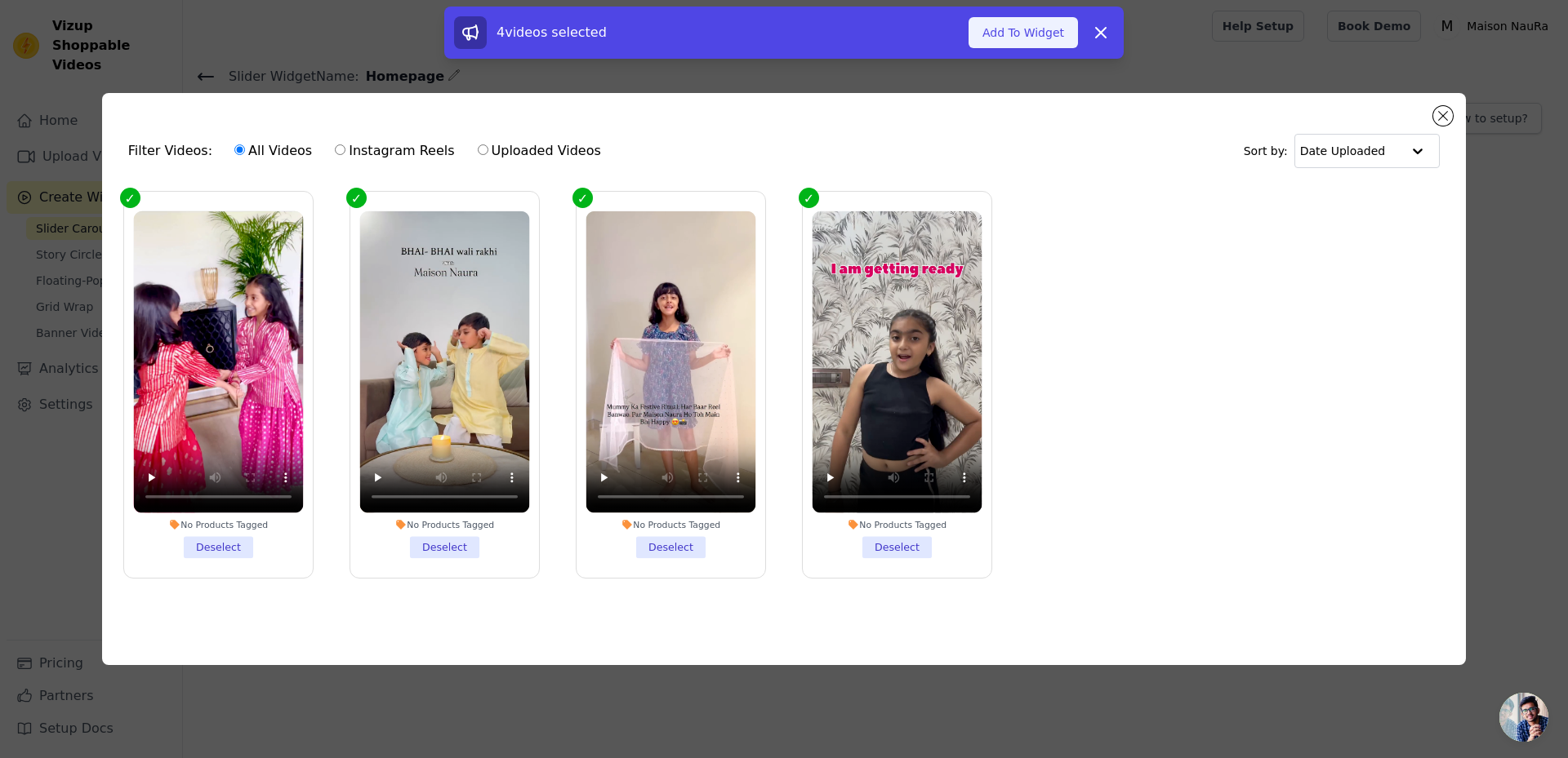
click at [1006, 31] on button "Add To Widget" at bounding box center [1023, 33] width 110 height 31
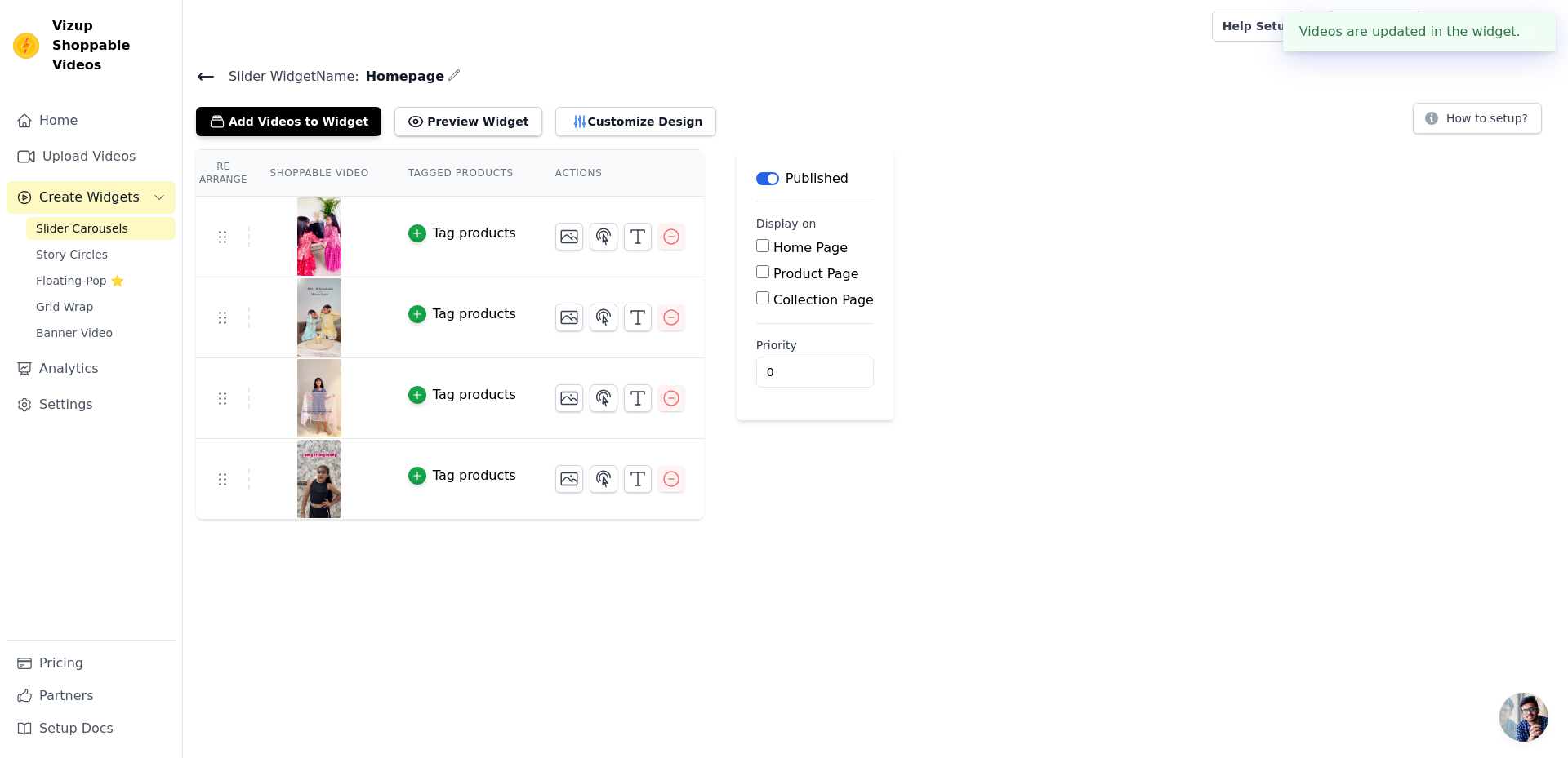
click at [756, 250] on input "Home Page" at bounding box center [763, 246] width 13 height 13
checkbox input "true"
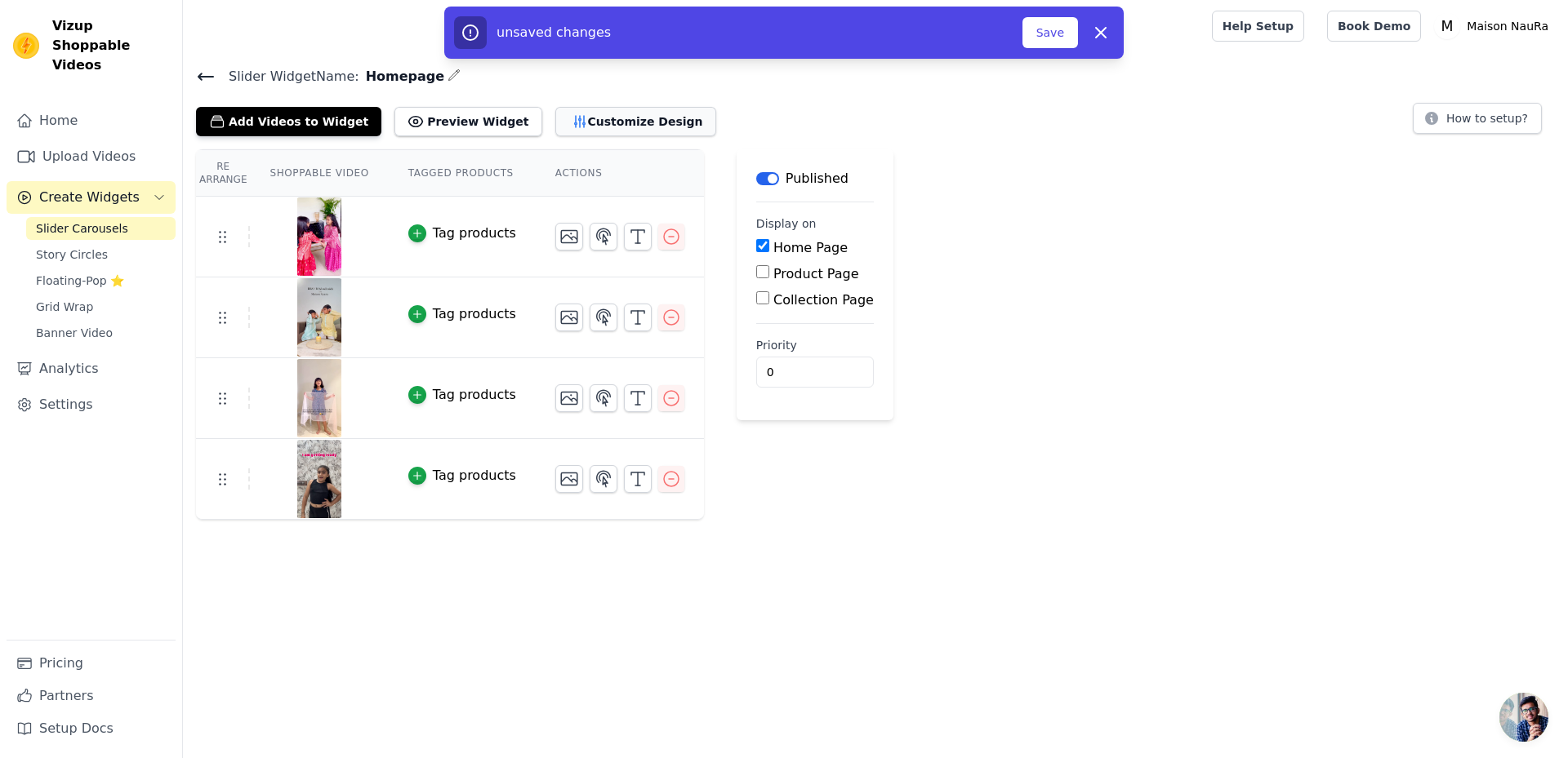
click at [582, 117] on button "Customize Design" at bounding box center [635, 121] width 161 height 29
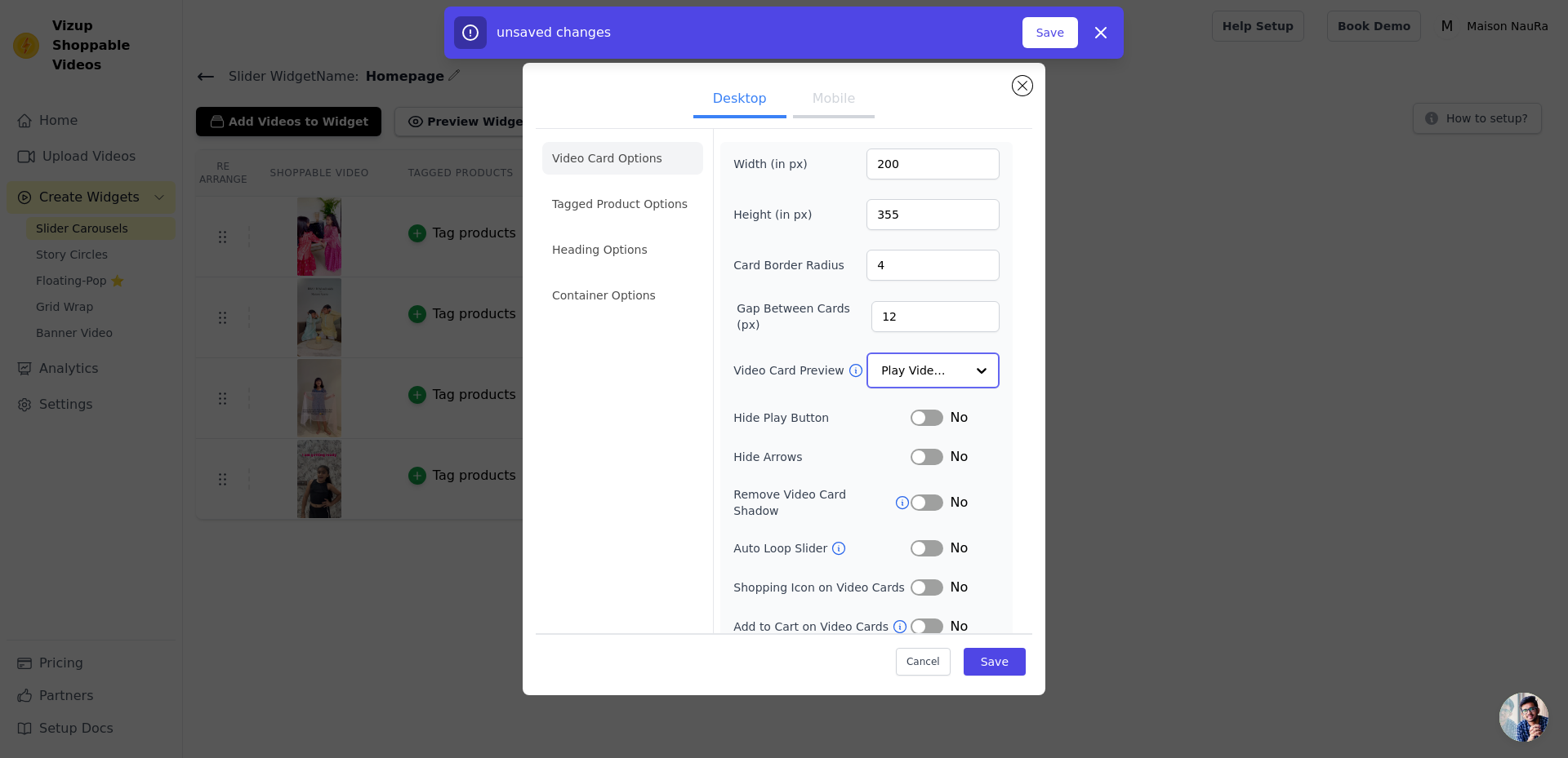
click at [937, 373] on input "Video Card Preview" at bounding box center [923, 370] width 84 height 32
click at [1008, 327] on div "Video Card Options Tagged Product Options Heading Options Container Options Wid…" at bounding box center [784, 387] width 497 height 520
click at [620, 295] on li "Container Options" at bounding box center [622, 295] width 161 height 32
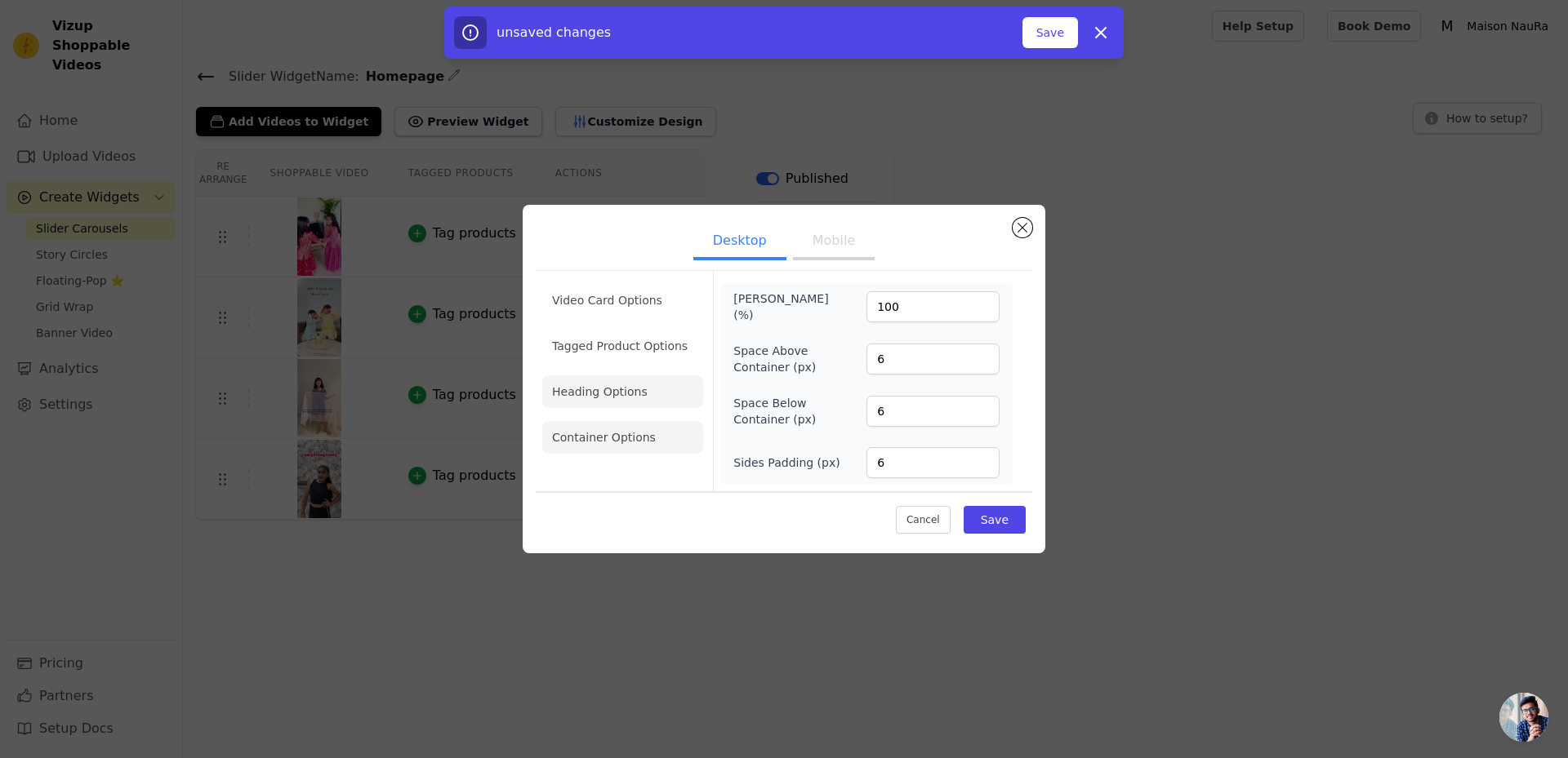
click at [637, 388] on li "Heading Options" at bounding box center [622, 391] width 161 height 32
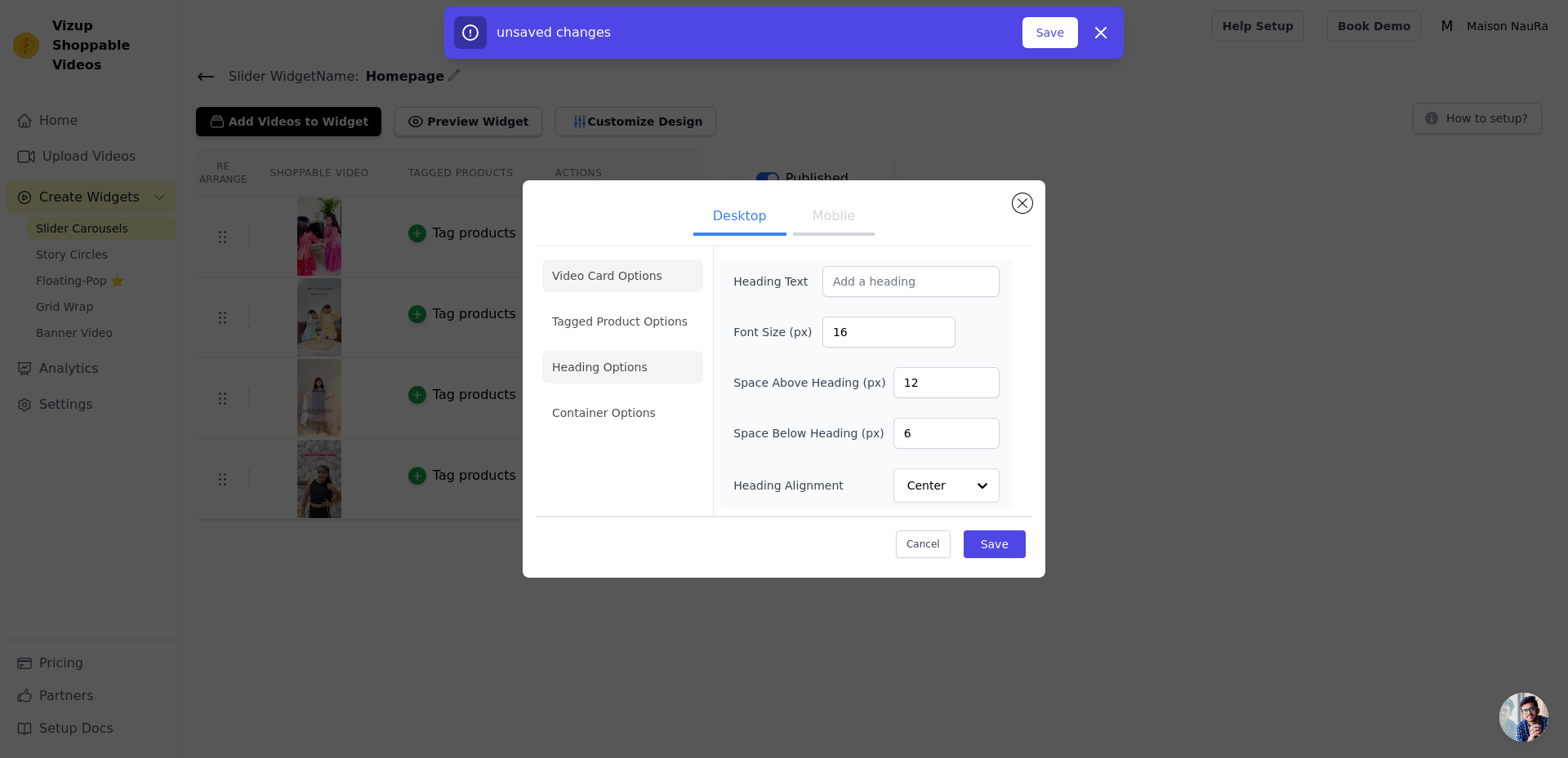
click at [630, 305] on li "Video Card Options" at bounding box center [622, 321] width 161 height 32
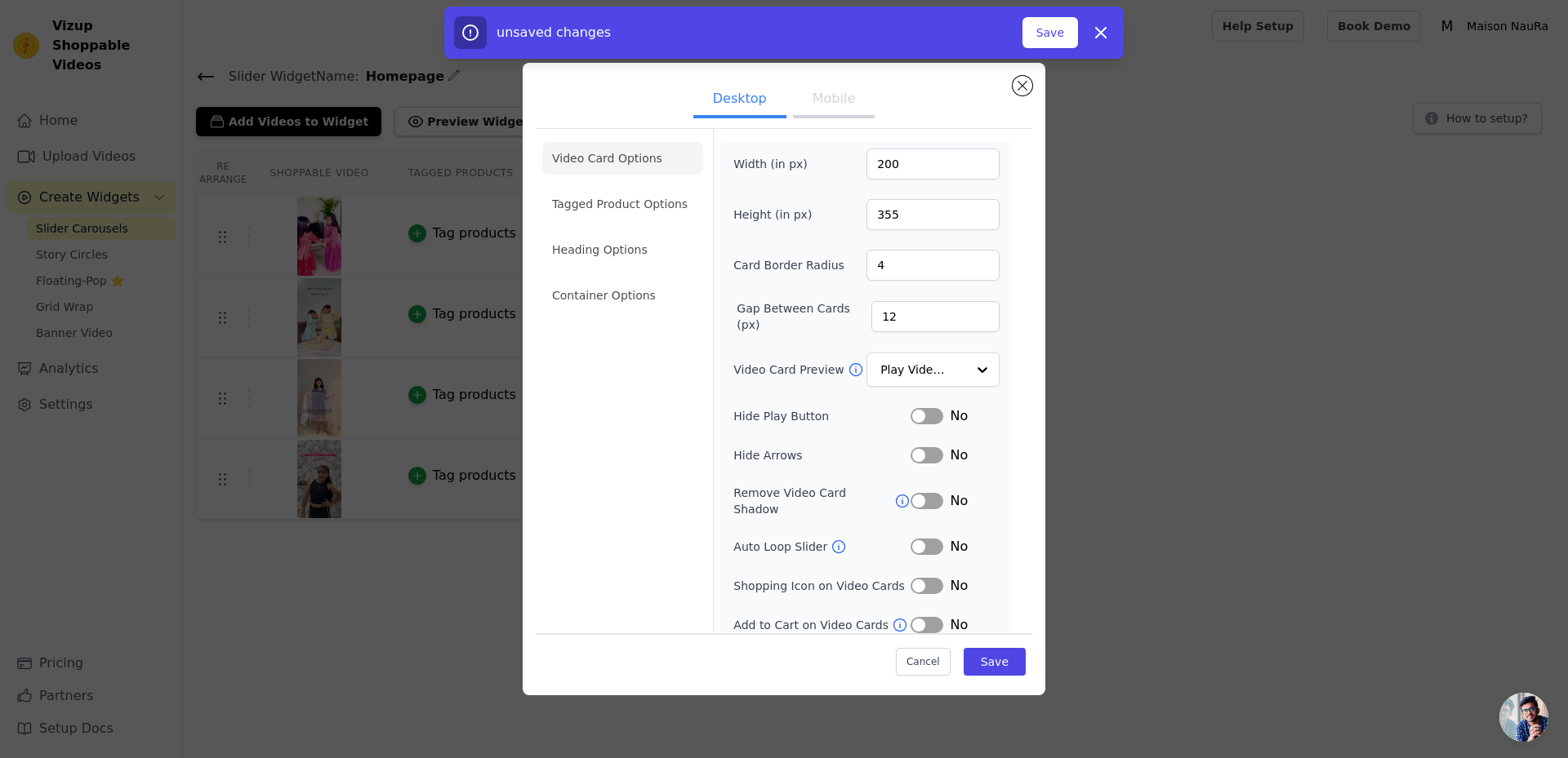
click at [818, 103] on button "Mobile" at bounding box center [834, 100] width 82 height 36
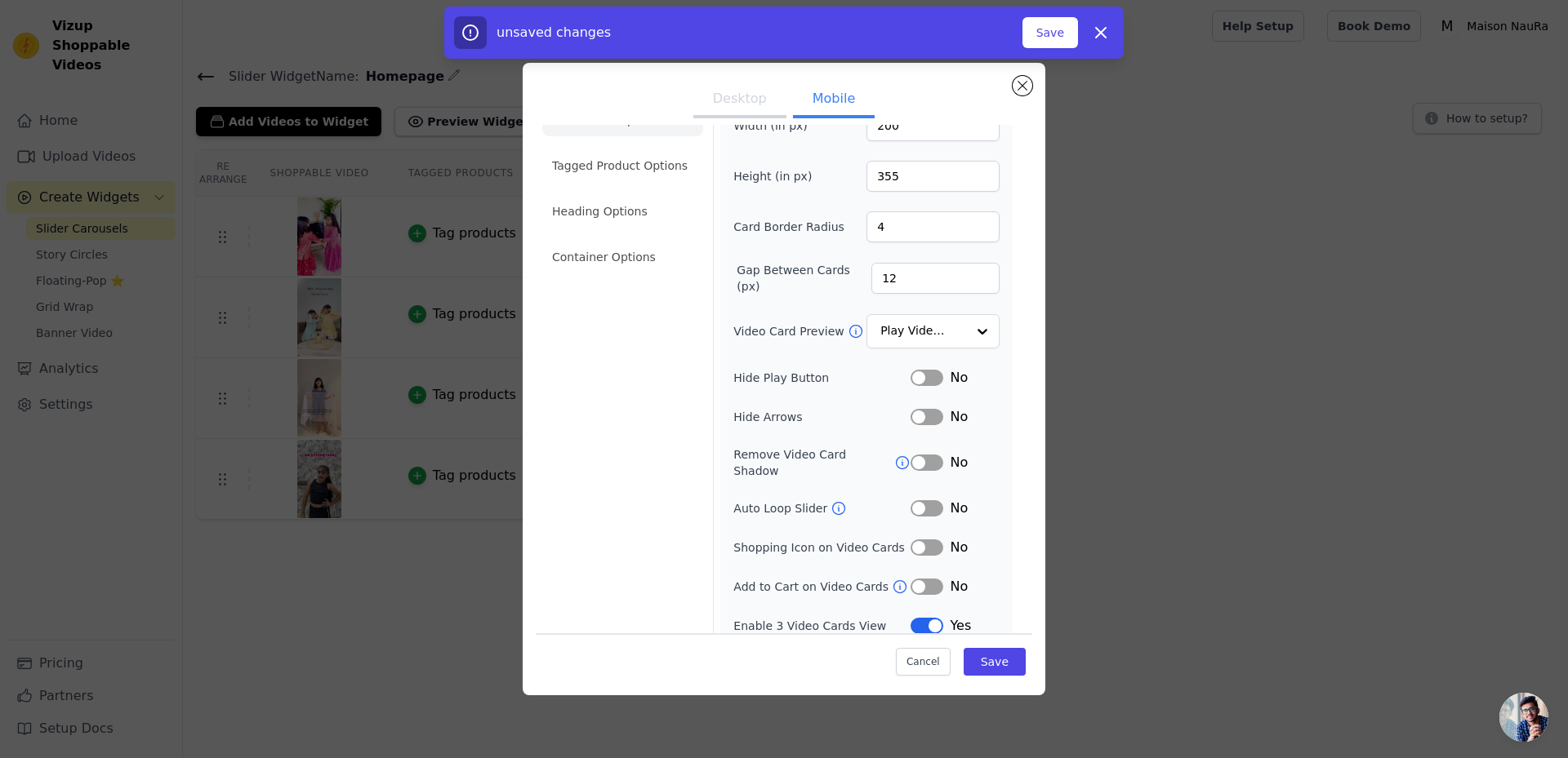
scroll to position [40, 0]
click at [986, 665] on button "Save" at bounding box center [994, 662] width 62 height 28
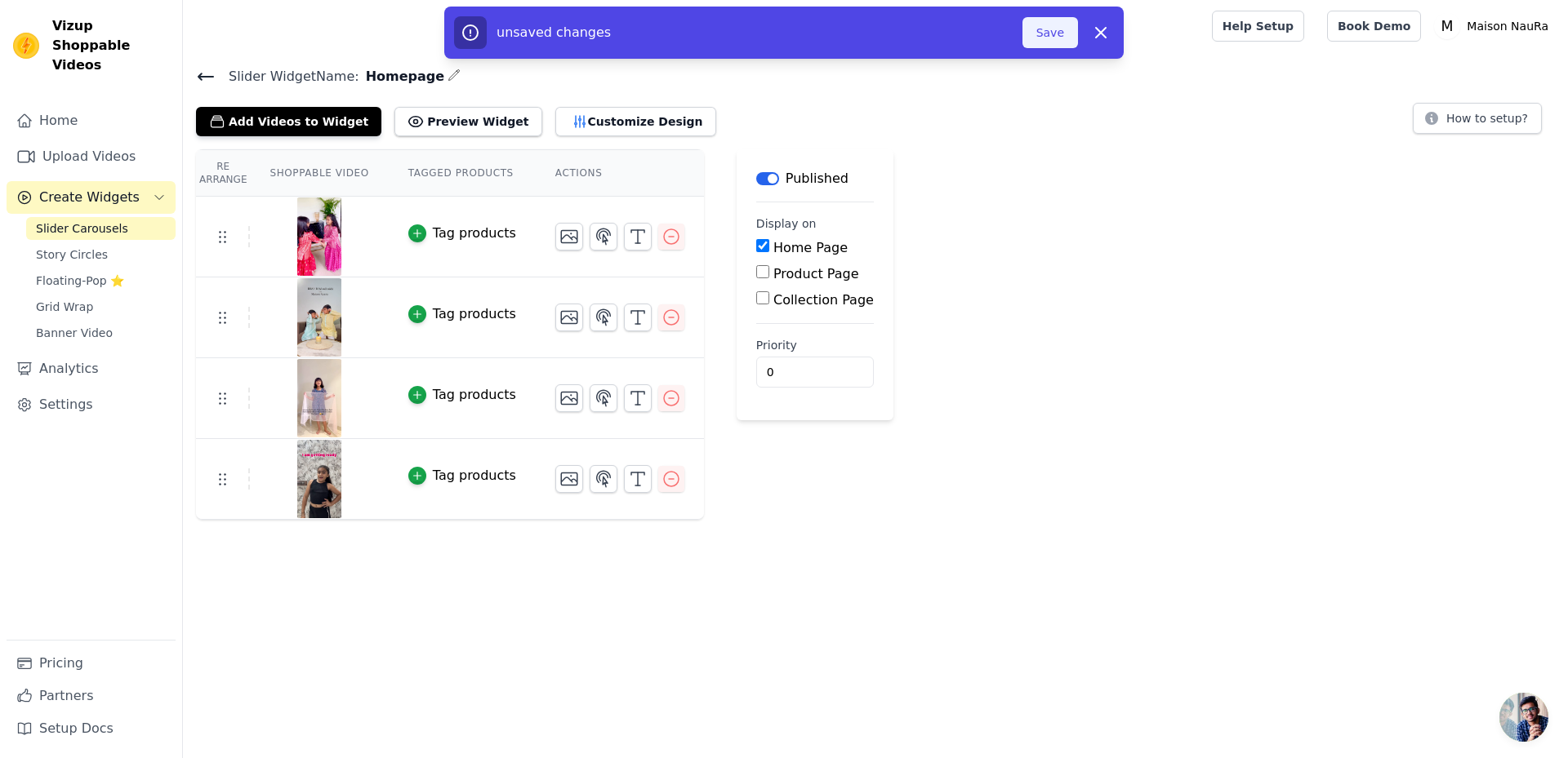
click at [1048, 40] on button "Save" at bounding box center [1050, 33] width 55 height 31
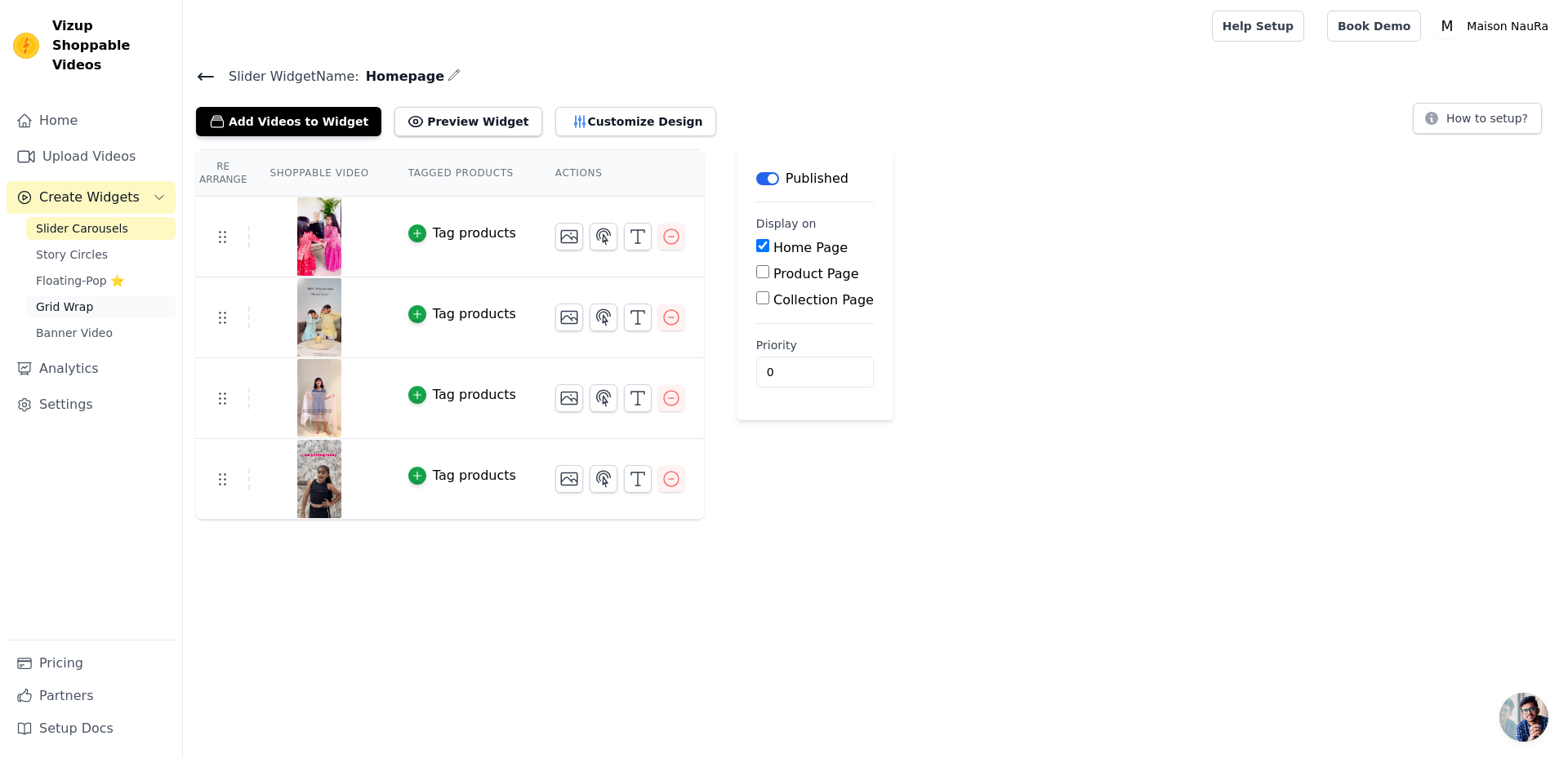
click at [67, 299] on span "Grid Wrap" at bounding box center [64, 307] width 57 height 17
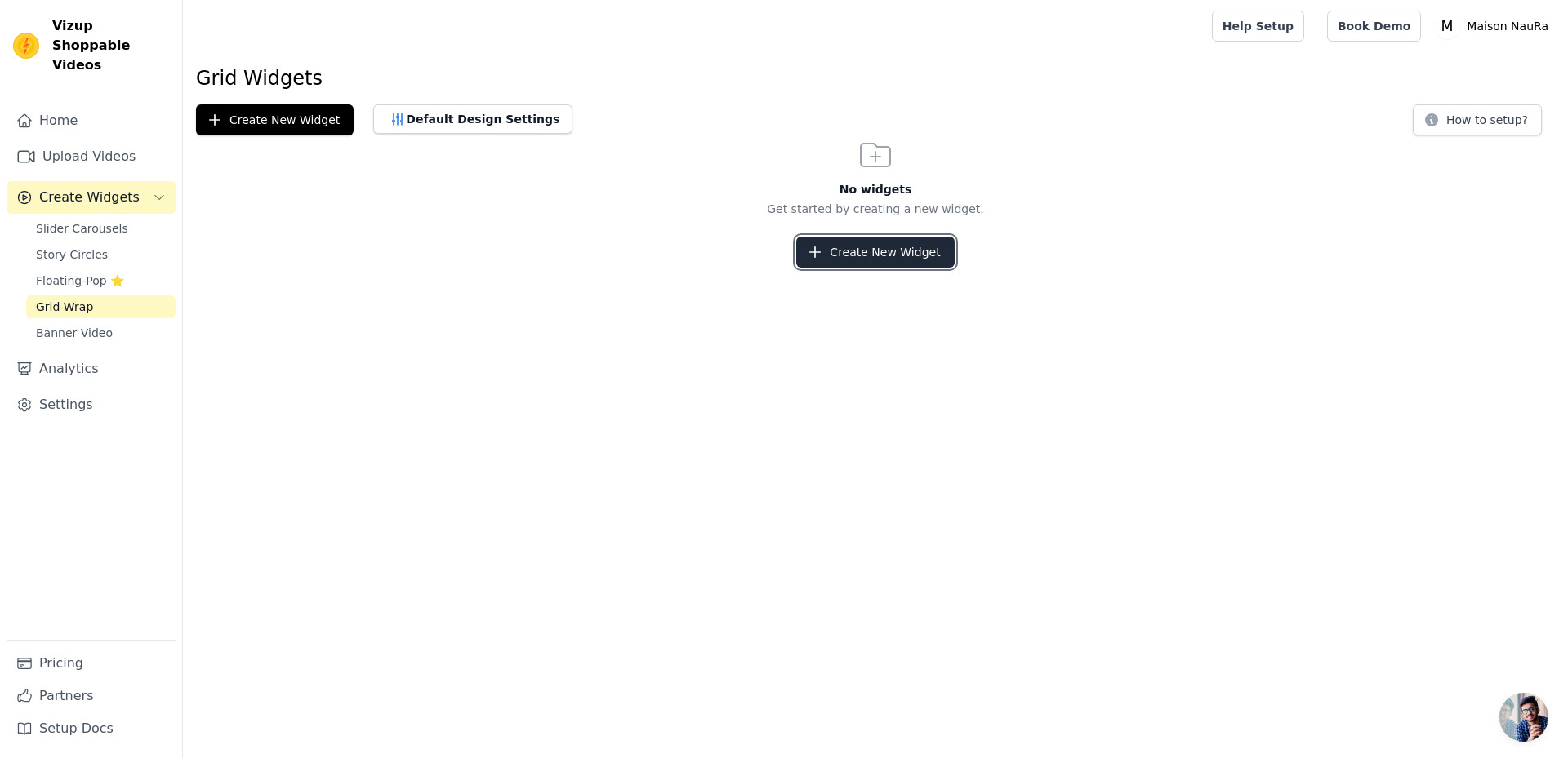
click at [846, 250] on button "Create New Widget" at bounding box center [874, 252] width 157 height 31
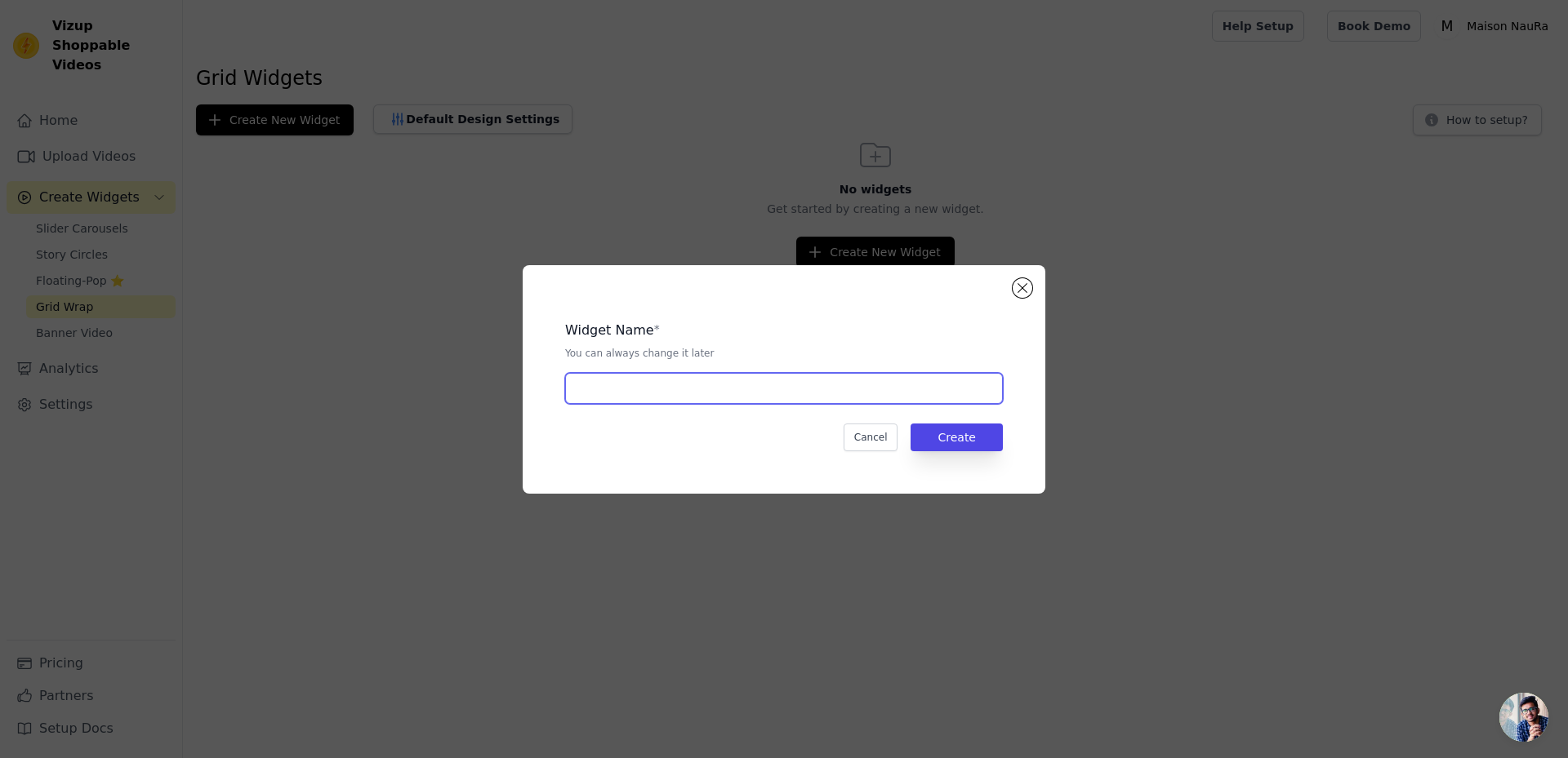
click at [675, 395] on input "text" at bounding box center [784, 389] width 438 height 31
type input "Page"
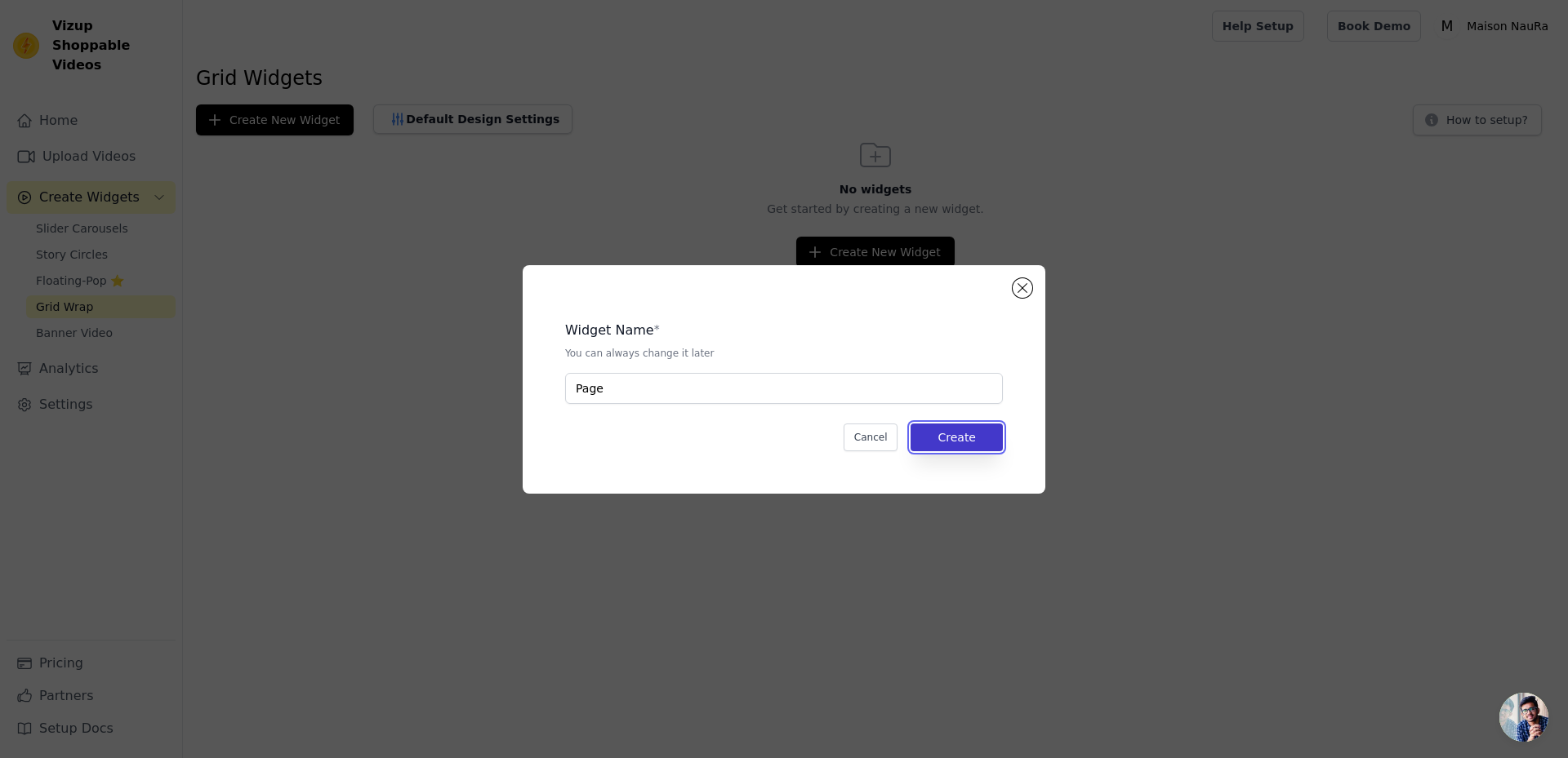
click at [968, 438] on button "Create" at bounding box center [957, 438] width 92 height 28
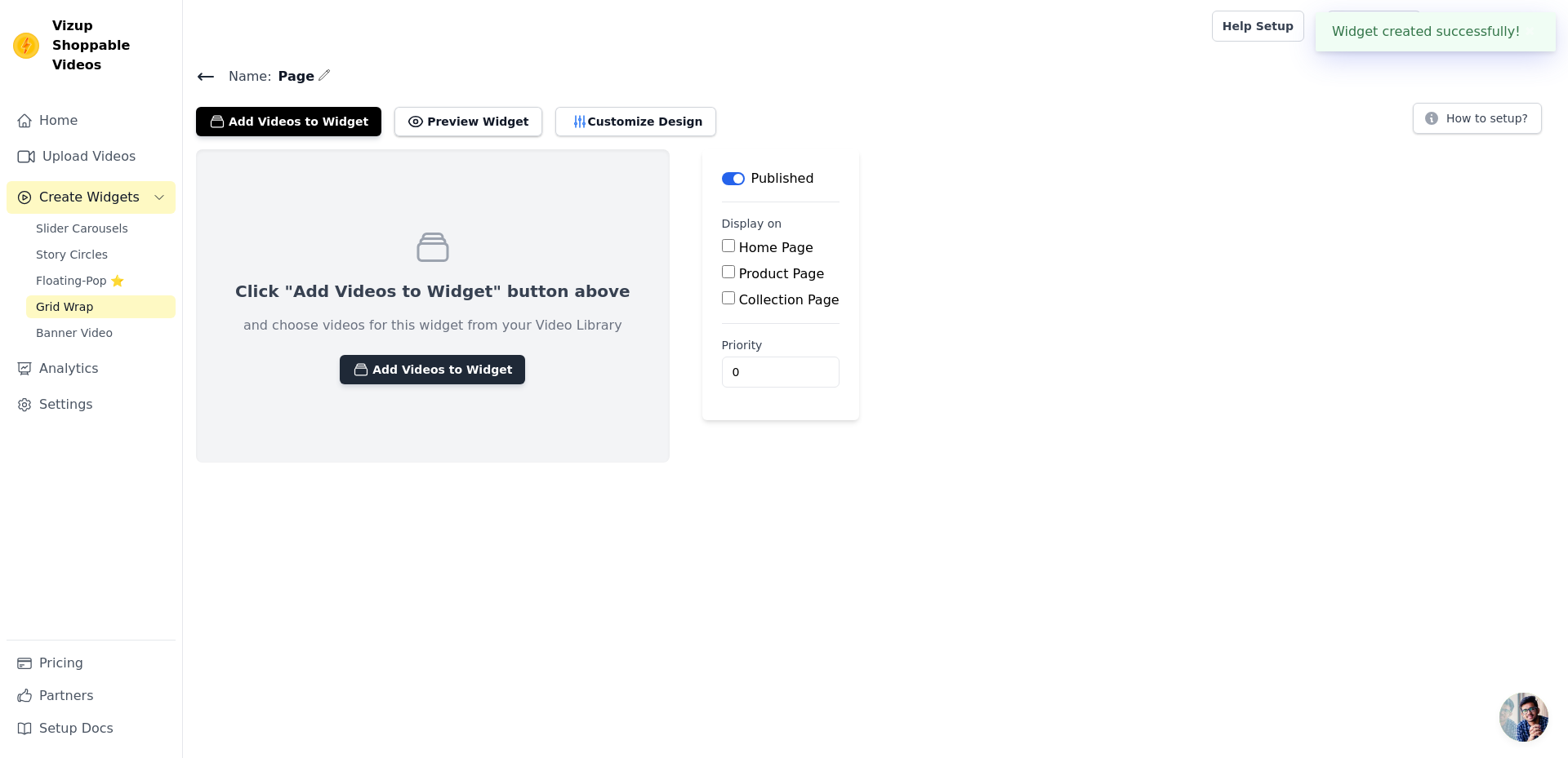
click at [398, 369] on button "Add Videos to Widget" at bounding box center [432, 370] width 185 height 29
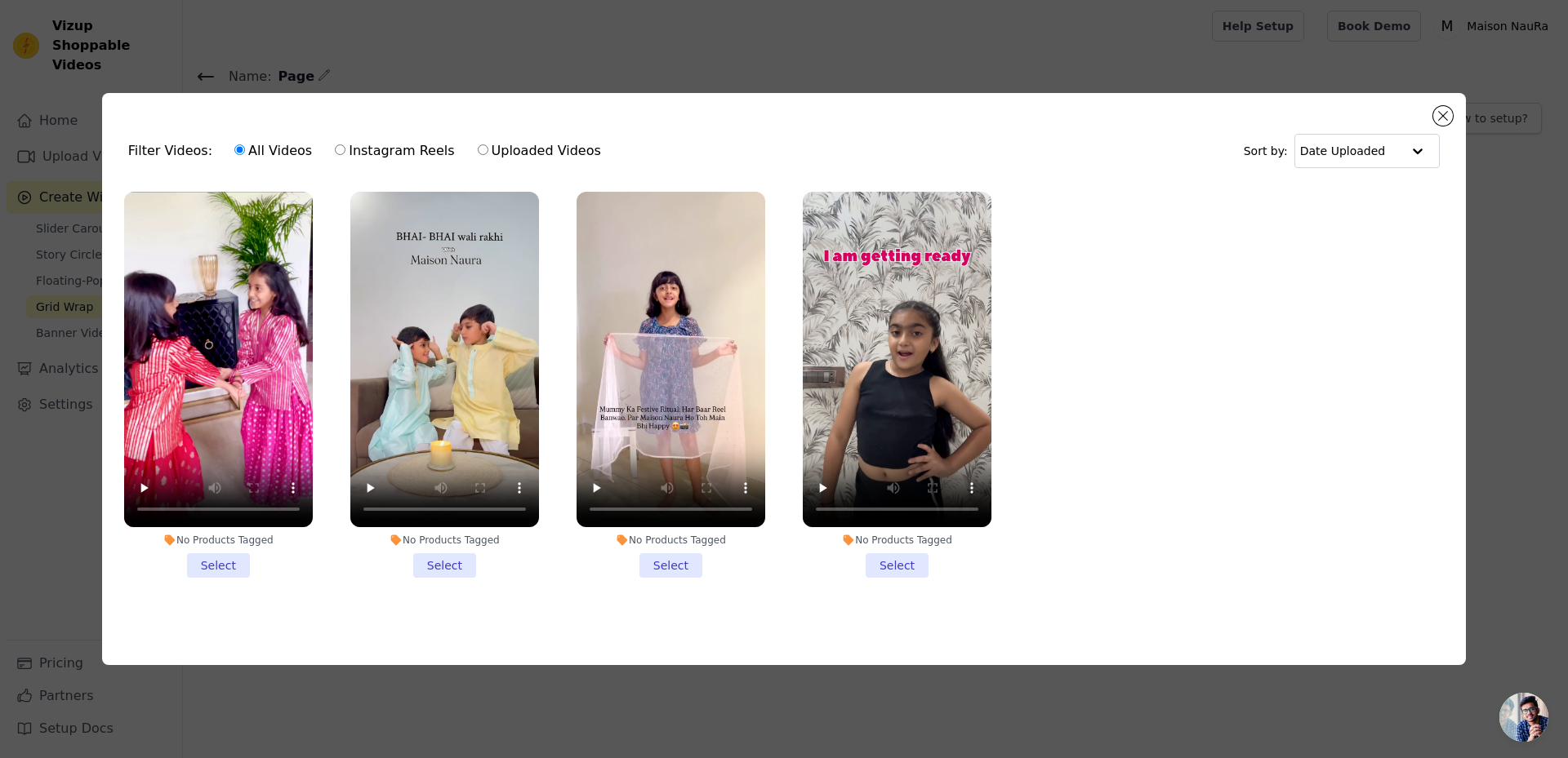
click at [235, 568] on li "No Products Tagged Select" at bounding box center [218, 385] width 189 height 386
click at [0, 0] on input "No Products Tagged Select" at bounding box center [0, 0] width 0 height 0
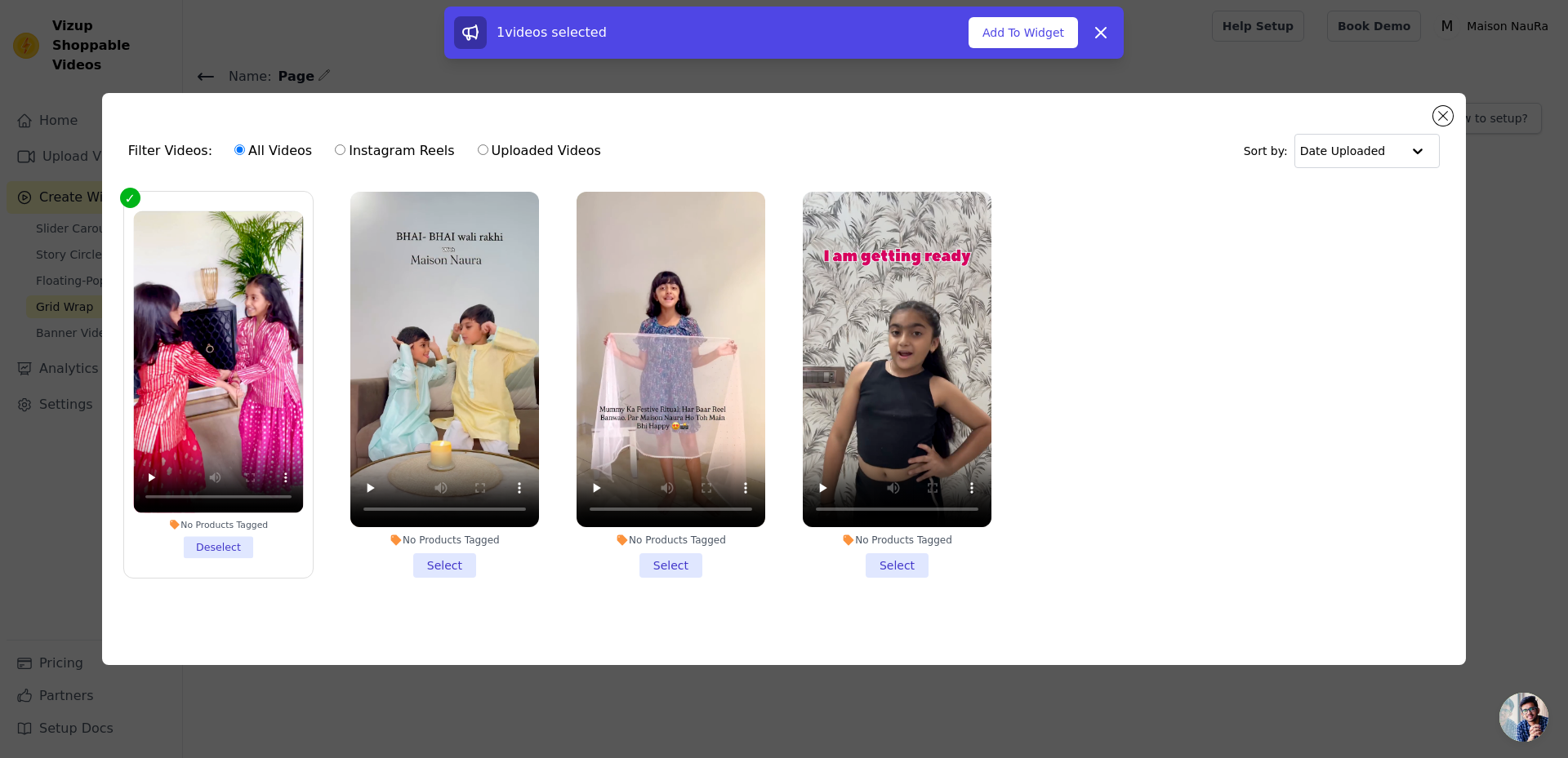
click at [430, 559] on li "No Products Tagged Select" at bounding box center [444, 385] width 189 height 386
click at [0, 0] on input "No Products Tagged Select" at bounding box center [0, 0] width 0 height 0
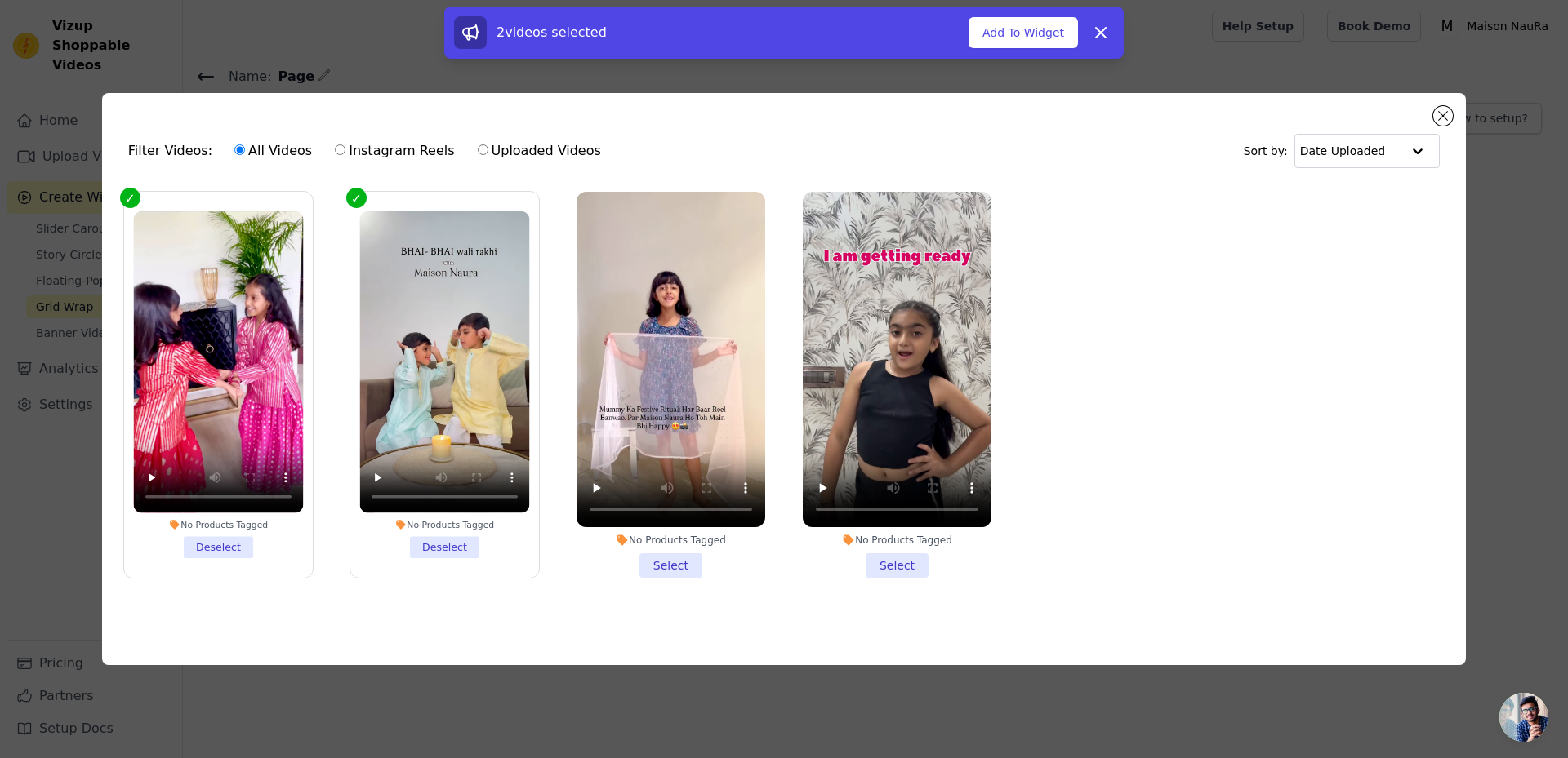
click at [642, 563] on li "No Products Tagged Select" at bounding box center [671, 385] width 189 height 386
click at [0, 0] on input "No Products Tagged Select" at bounding box center [0, 0] width 0 height 0
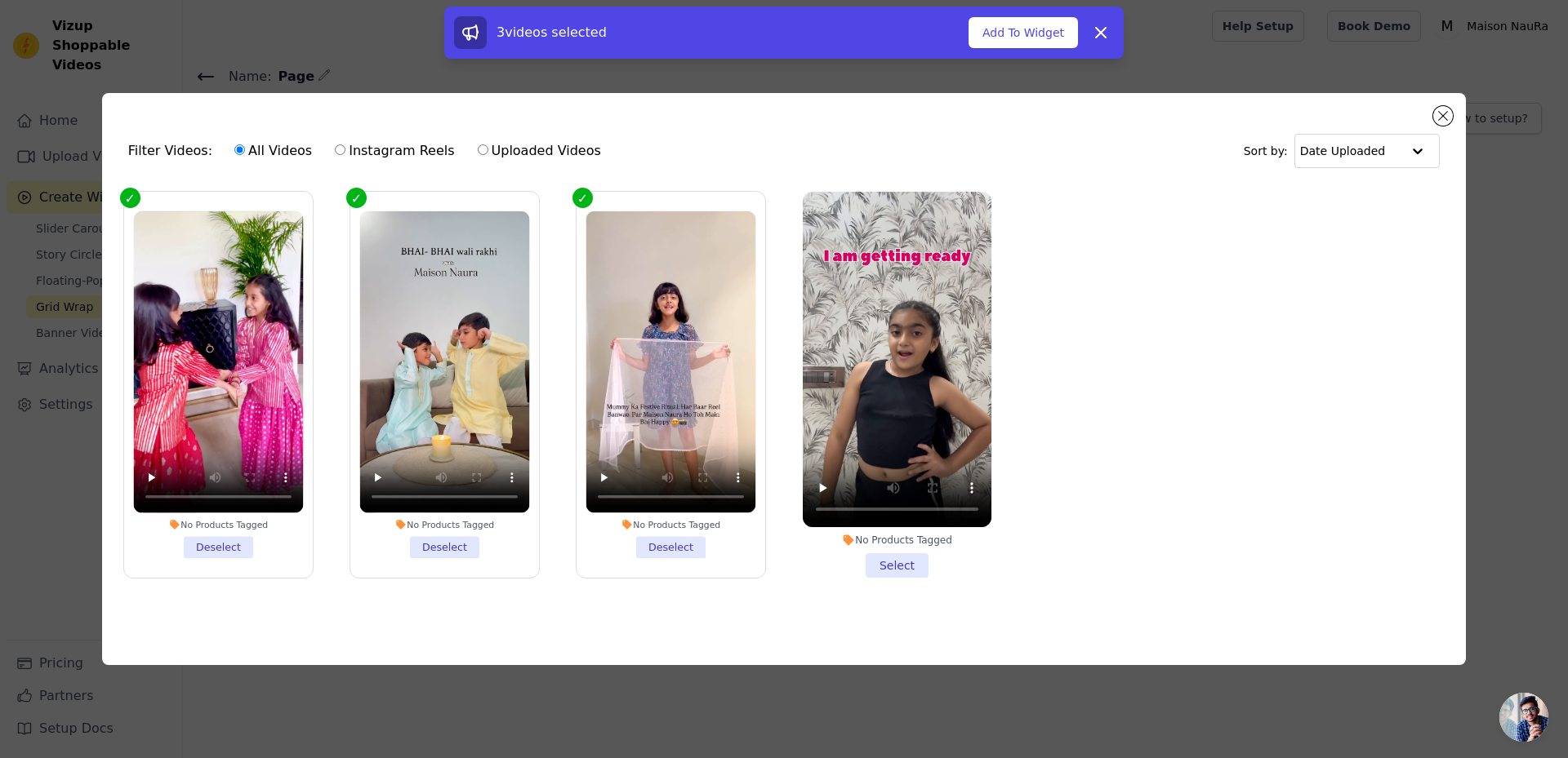
click at [871, 568] on li "No Products Tagged Select" at bounding box center [896, 385] width 189 height 386
click at [0, 0] on input "No Products Tagged Select" at bounding box center [0, 0] width 0 height 0
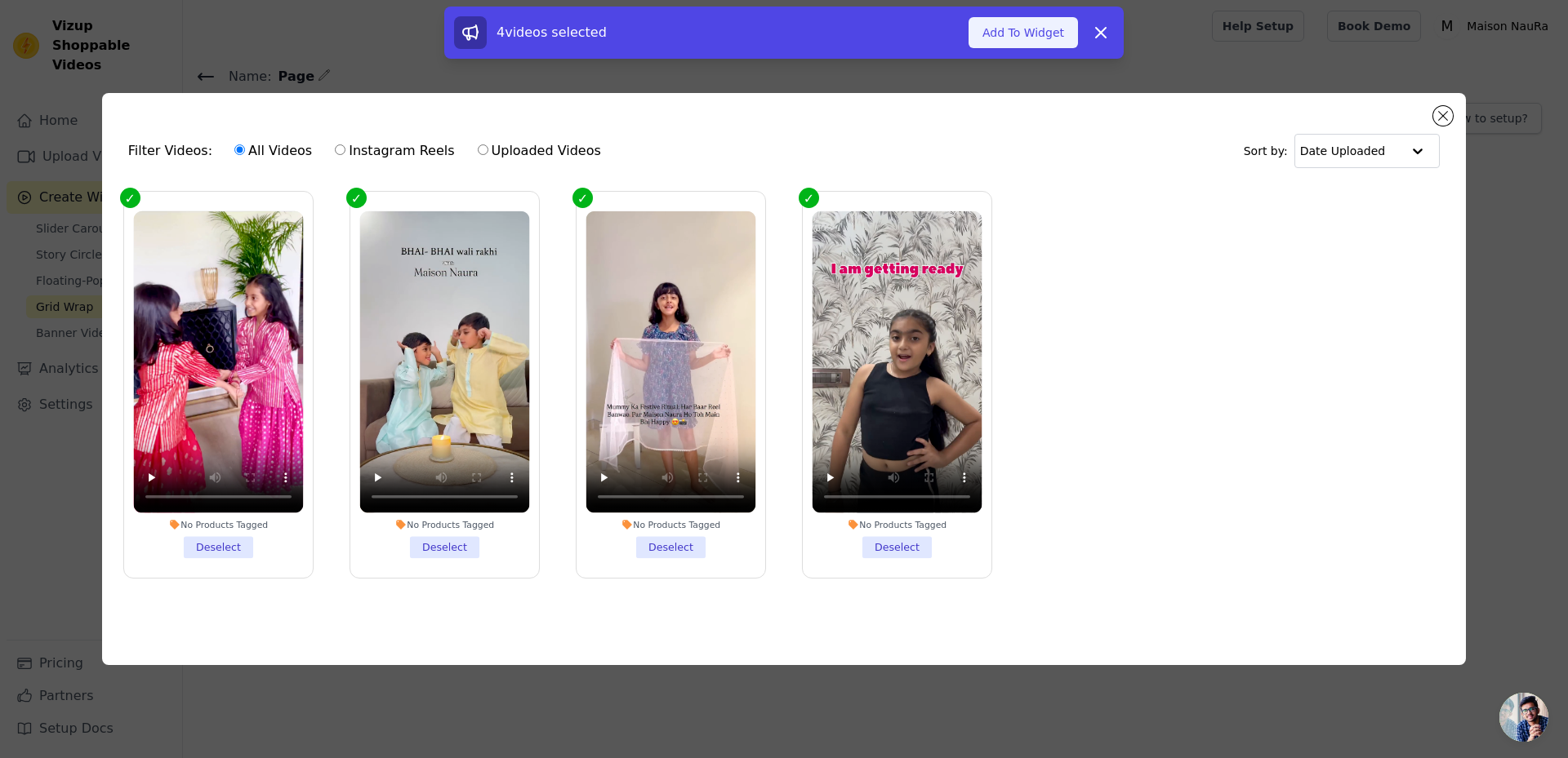
click at [1036, 35] on button "Add To Widget" at bounding box center [1023, 33] width 110 height 31
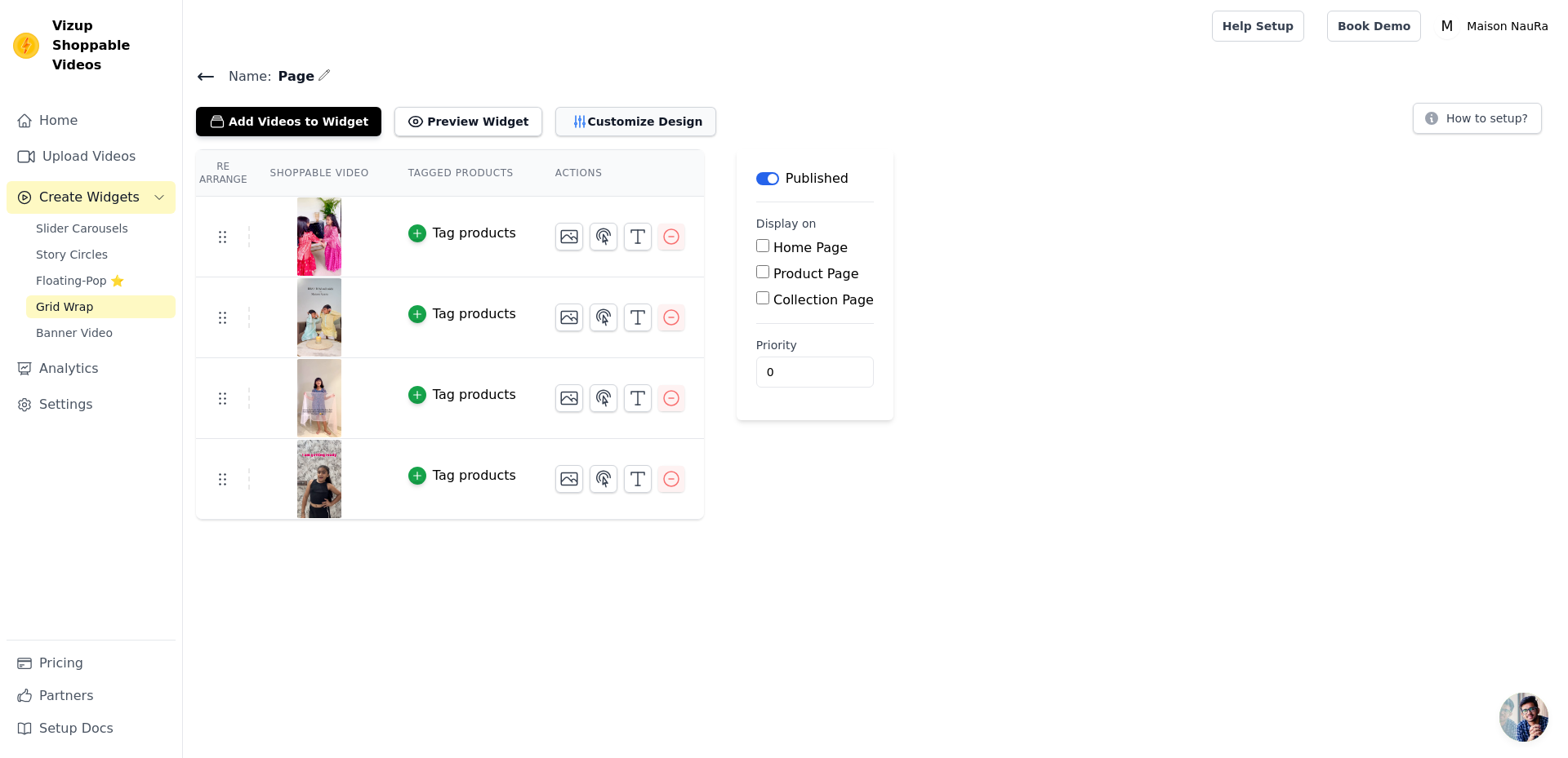
click at [588, 112] on button "Customize Design" at bounding box center [635, 121] width 161 height 29
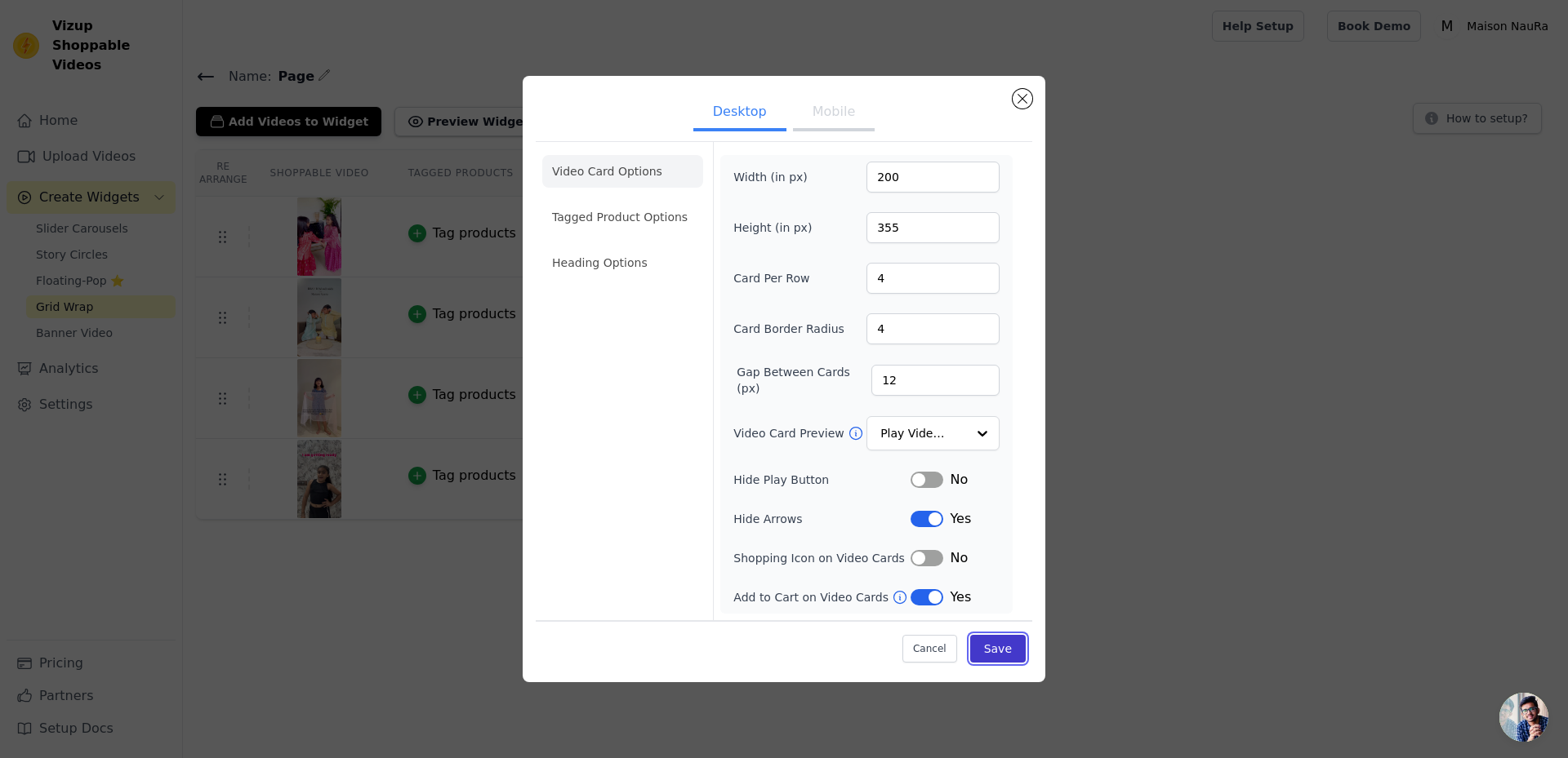
click at [1003, 647] on button "Save" at bounding box center [997, 649] width 55 height 28
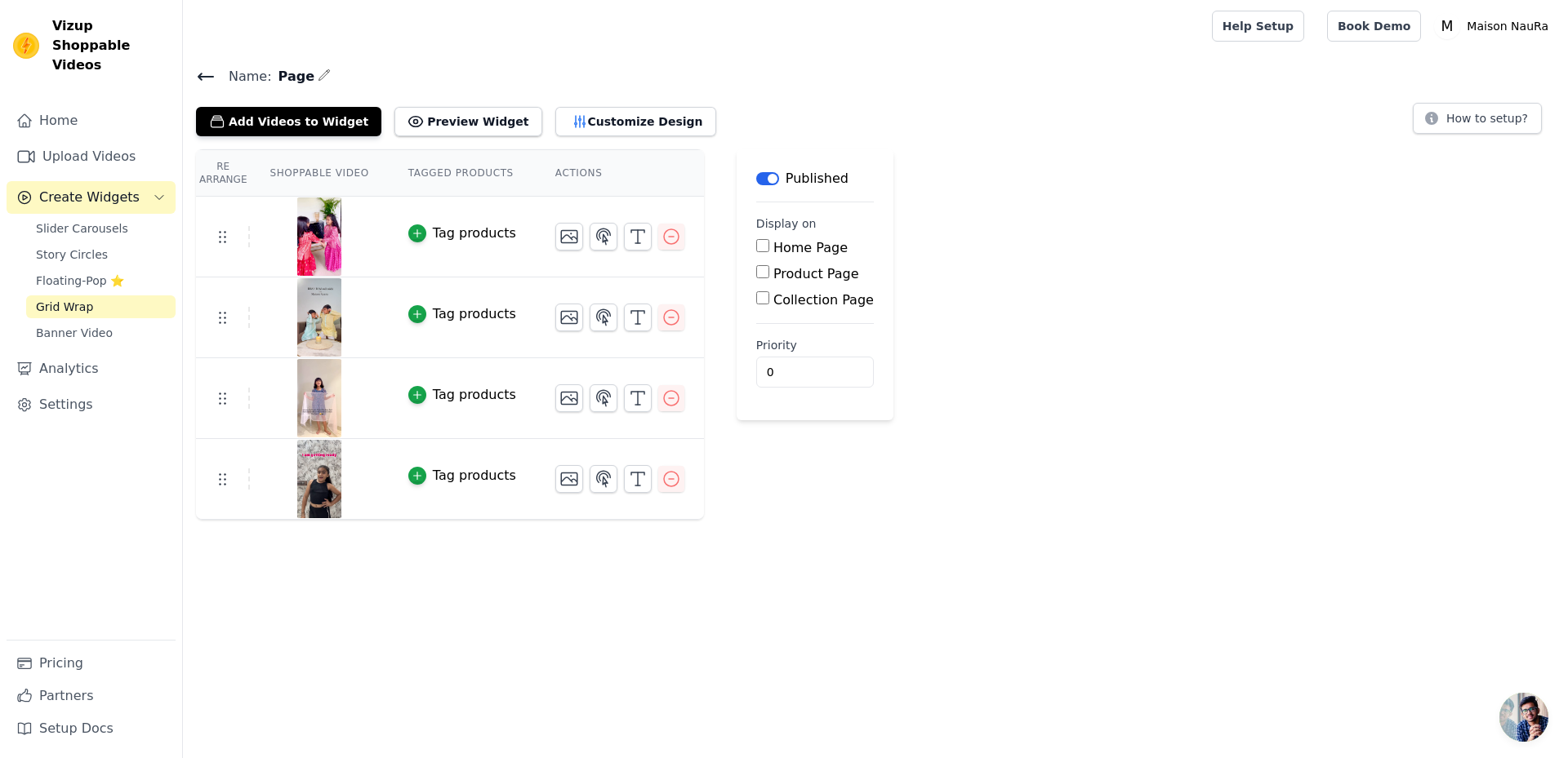
click at [206, 83] on icon at bounding box center [205, 76] width 19 height 19
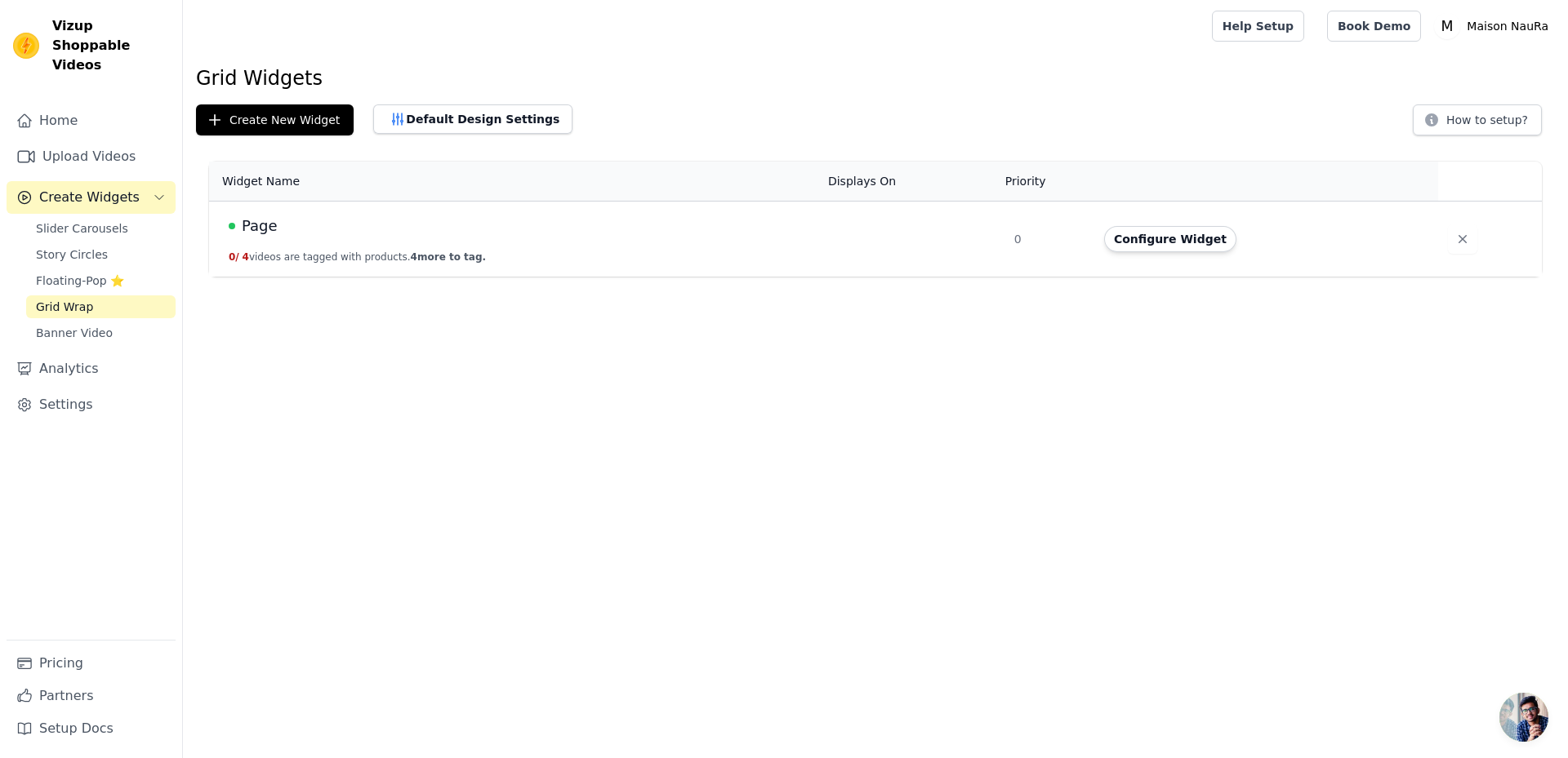
click at [65, 299] on span "Grid Wrap" at bounding box center [64, 307] width 57 height 17
click at [1134, 250] on button "Configure Widget" at bounding box center [1170, 239] width 133 height 26
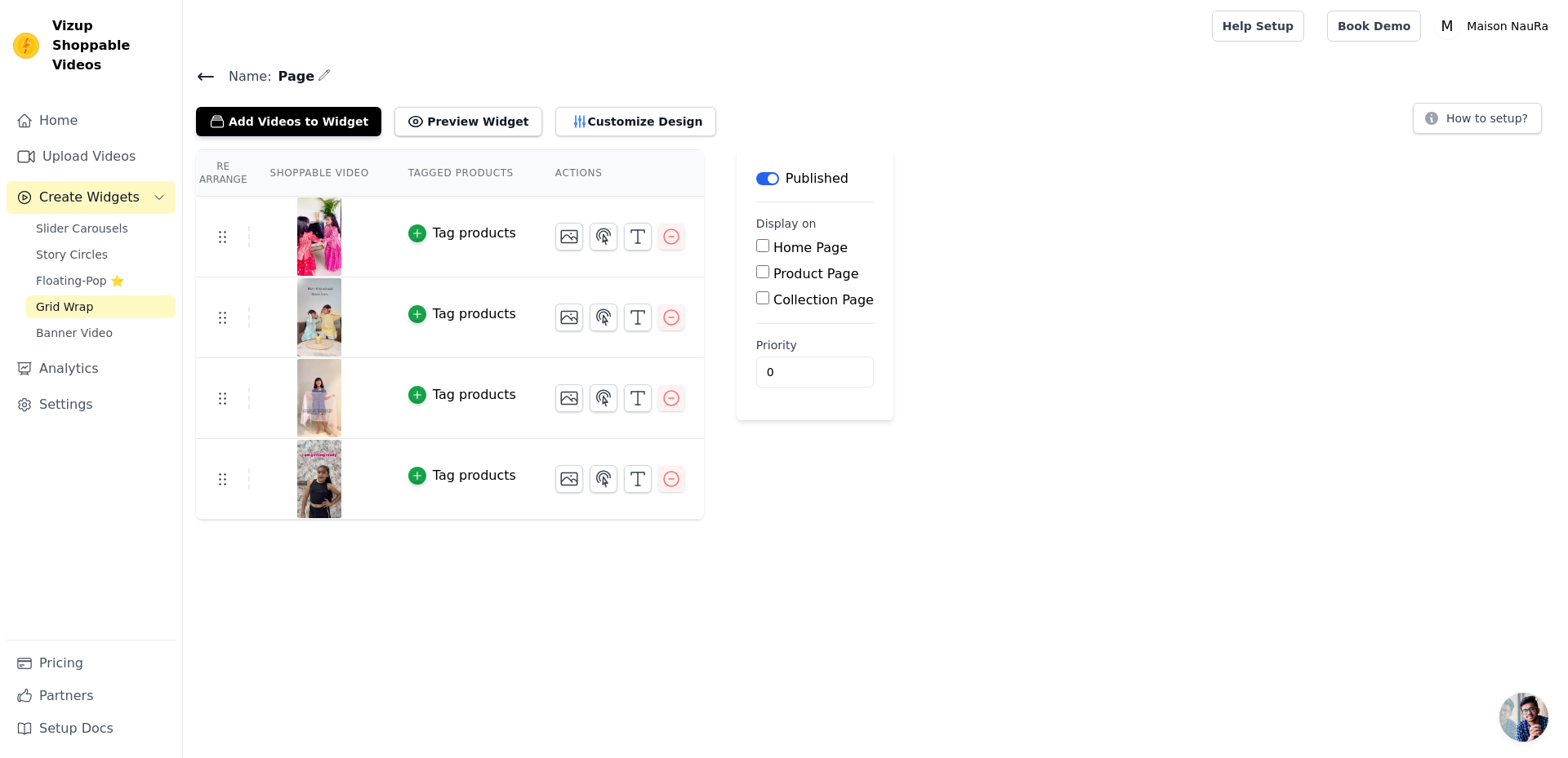
click at [756, 250] on input "Home Page" at bounding box center [763, 246] width 13 height 13
checkbox input "true"
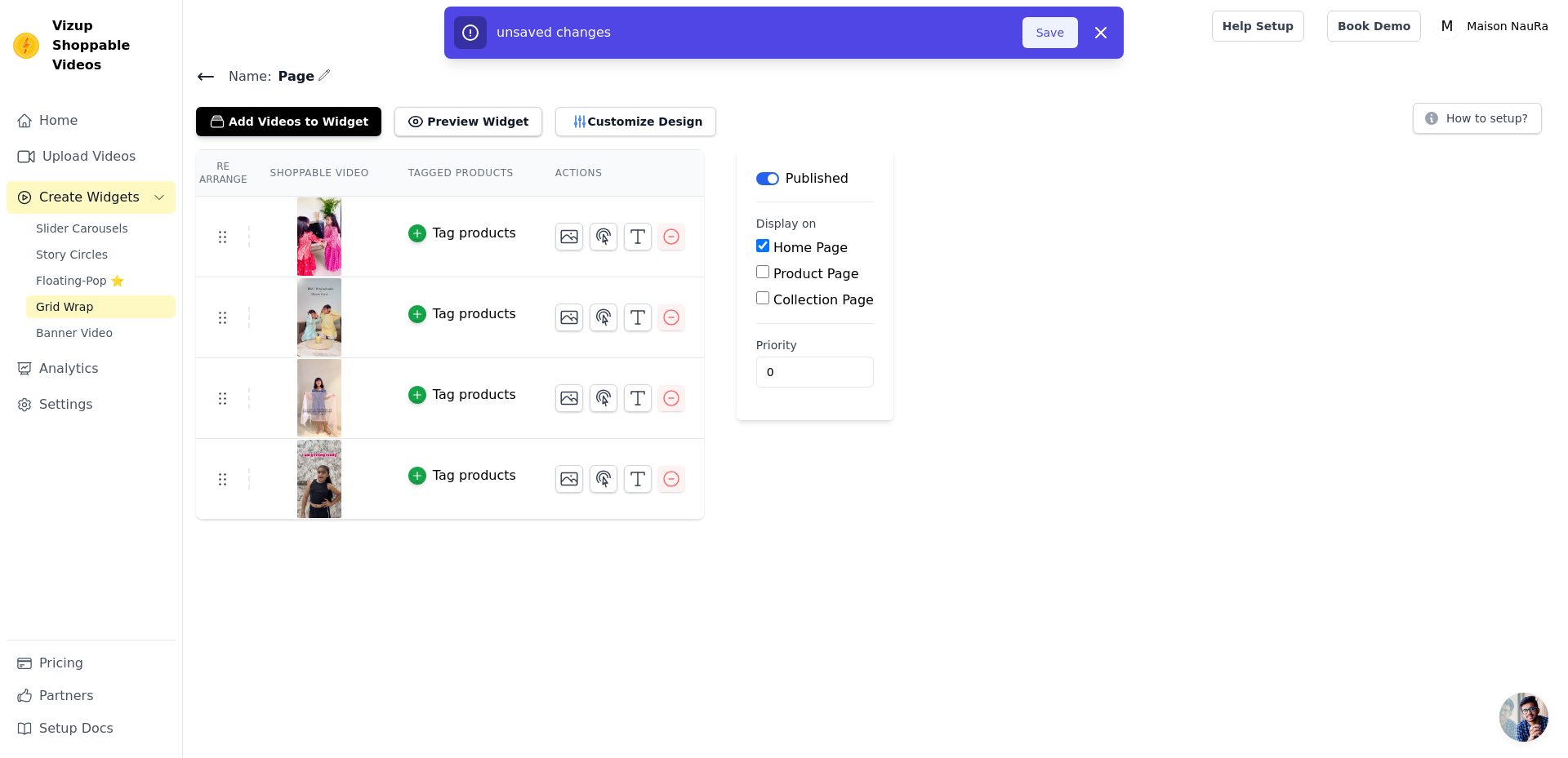
click at [1052, 31] on button "Save" at bounding box center [1050, 33] width 55 height 31
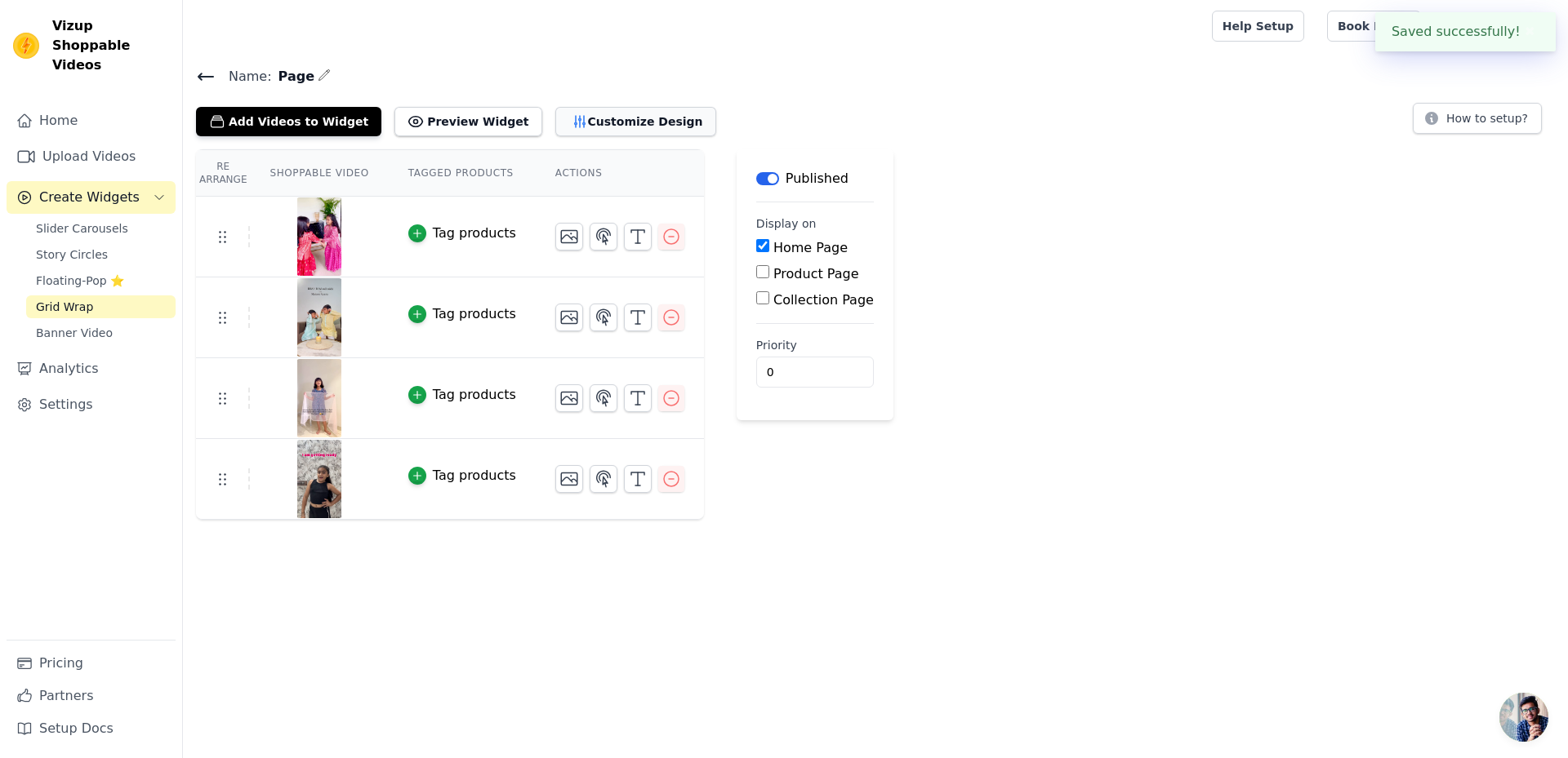
click at [565, 119] on button "Customize Design" at bounding box center [635, 121] width 161 height 29
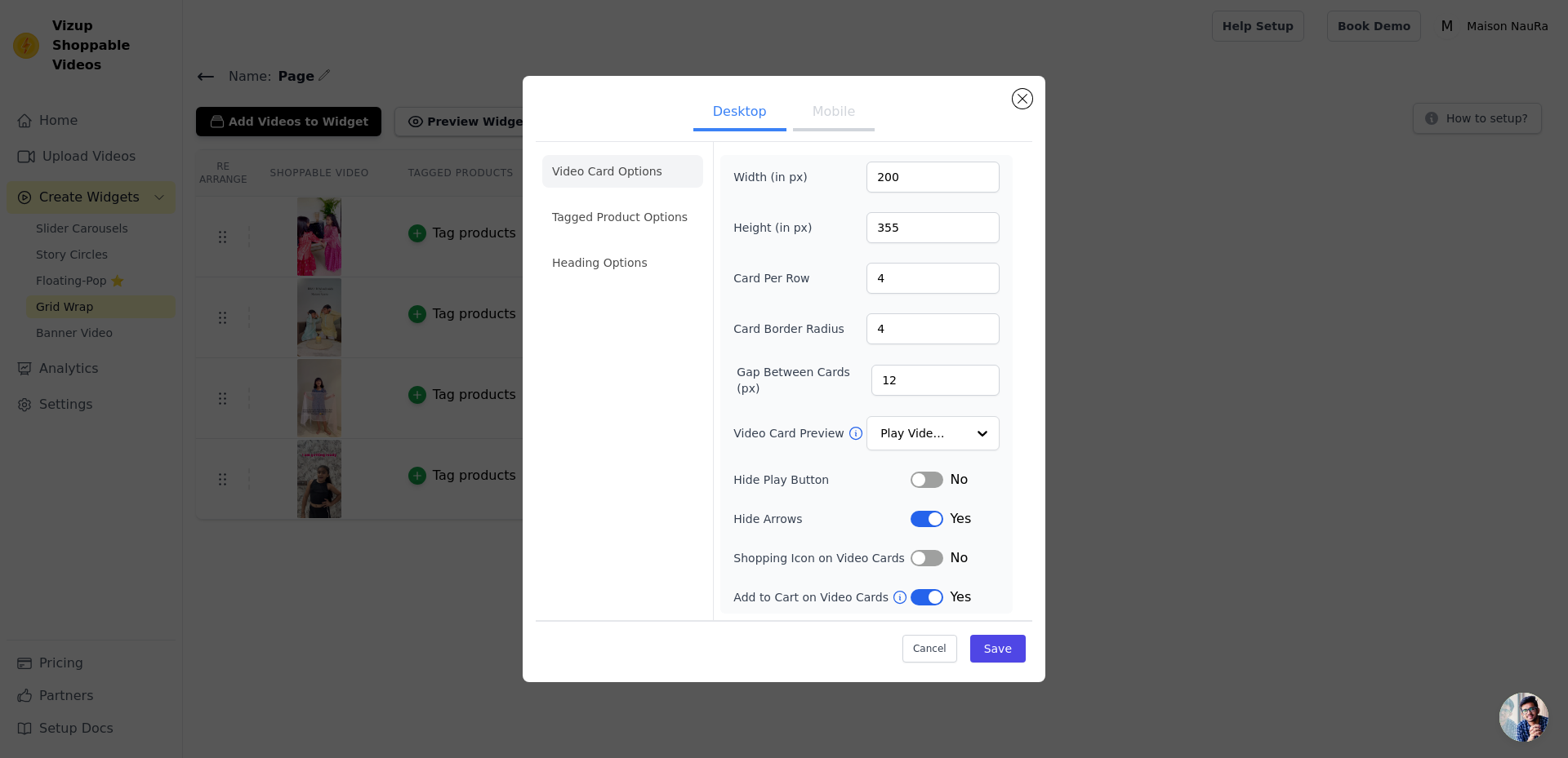
click at [833, 122] on button "Mobile" at bounding box center [834, 113] width 82 height 36
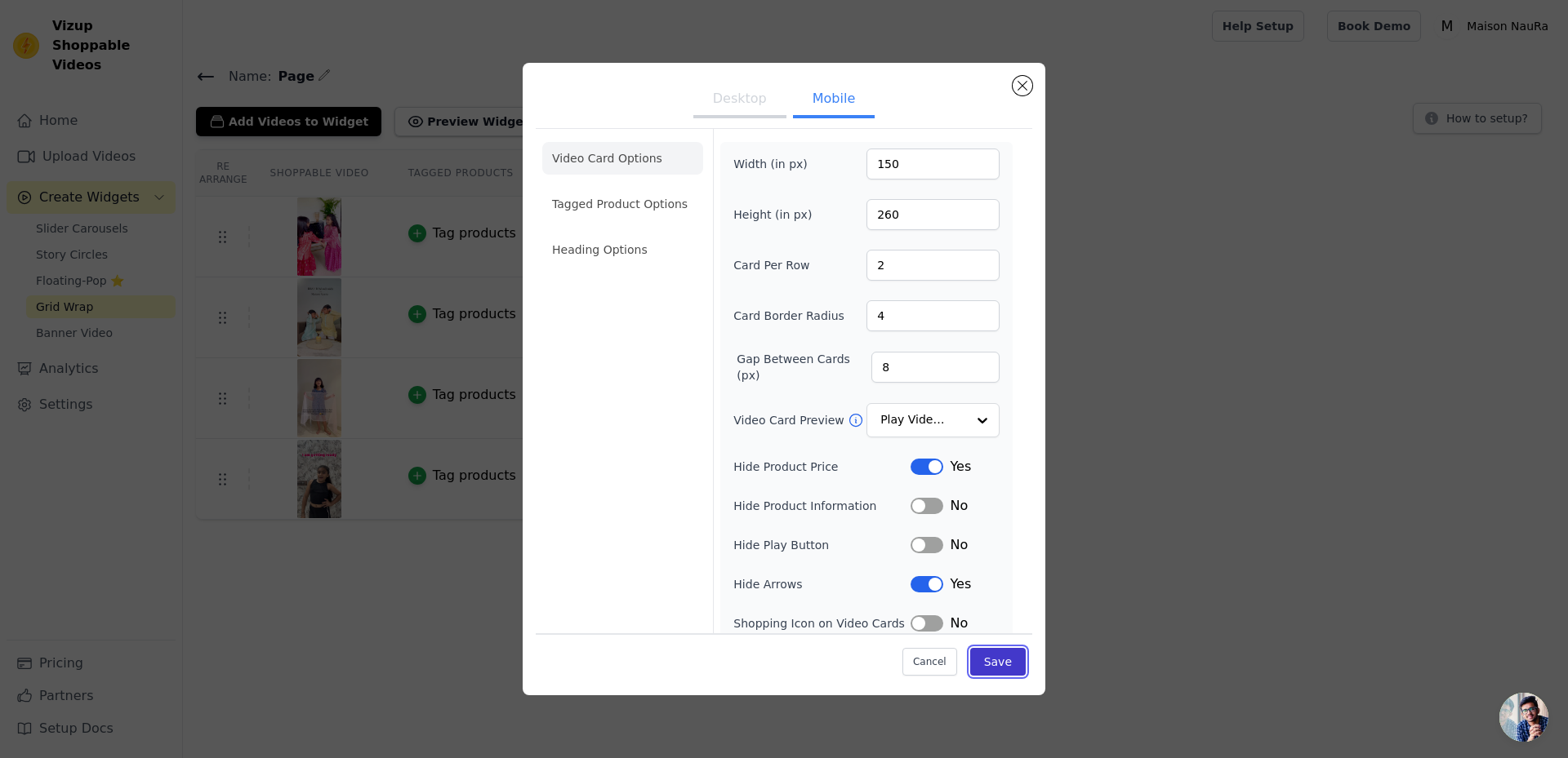
click at [994, 666] on button "Save" at bounding box center [997, 662] width 55 height 28
